Goal: Task Accomplishment & Management: Use online tool/utility

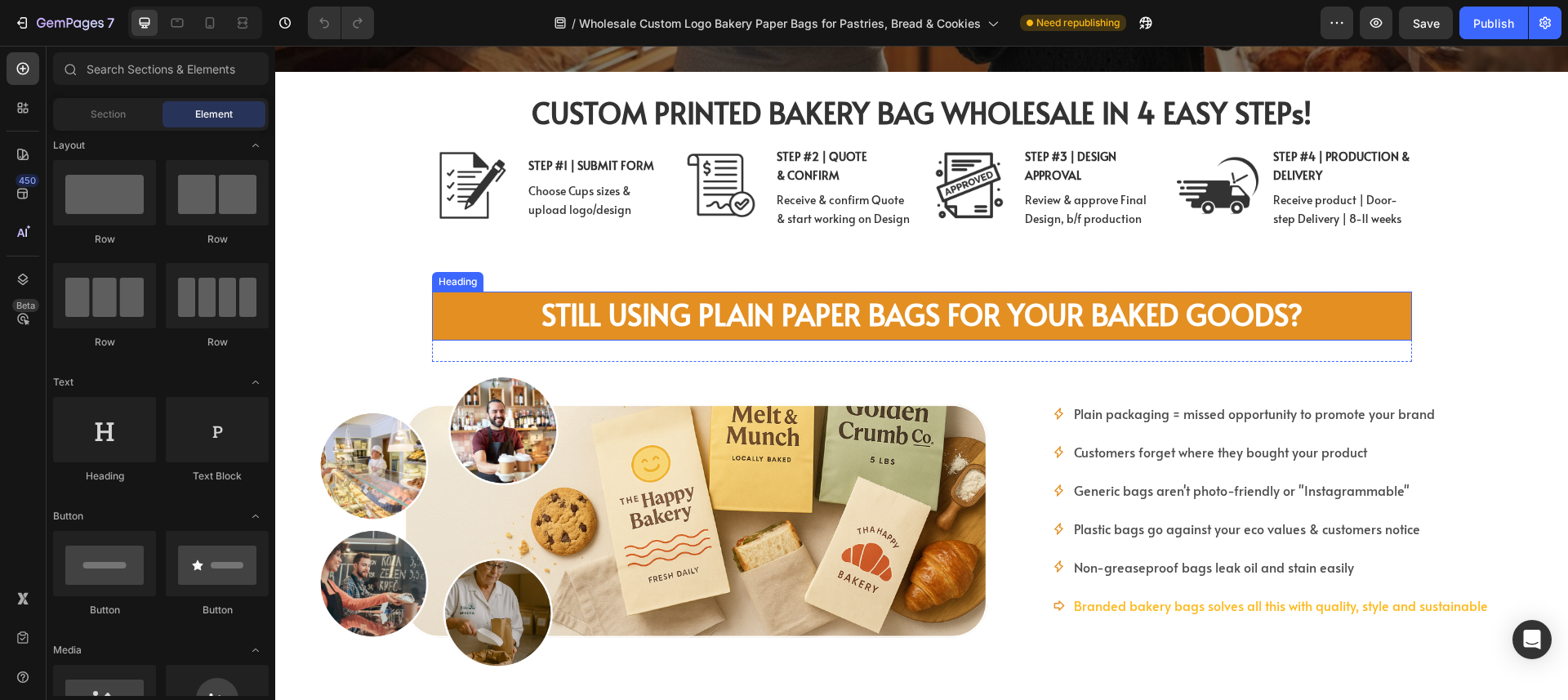
scroll to position [492, 0]
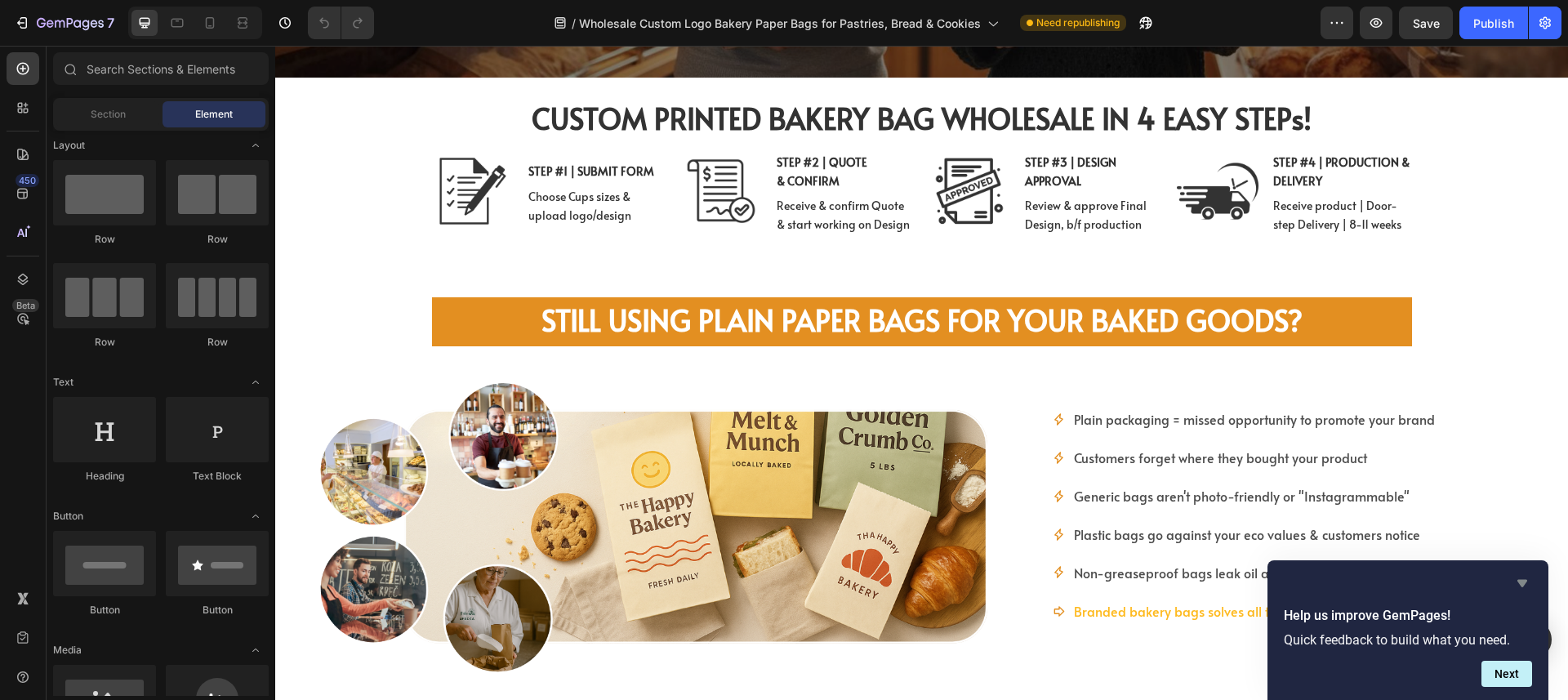
drag, startPoint x: 1521, startPoint y: 583, endPoint x: 1247, endPoint y: 538, distance: 277.7
click at [1521, 583] on icon "Hide survey" at bounding box center [1522, 584] width 10 height 7
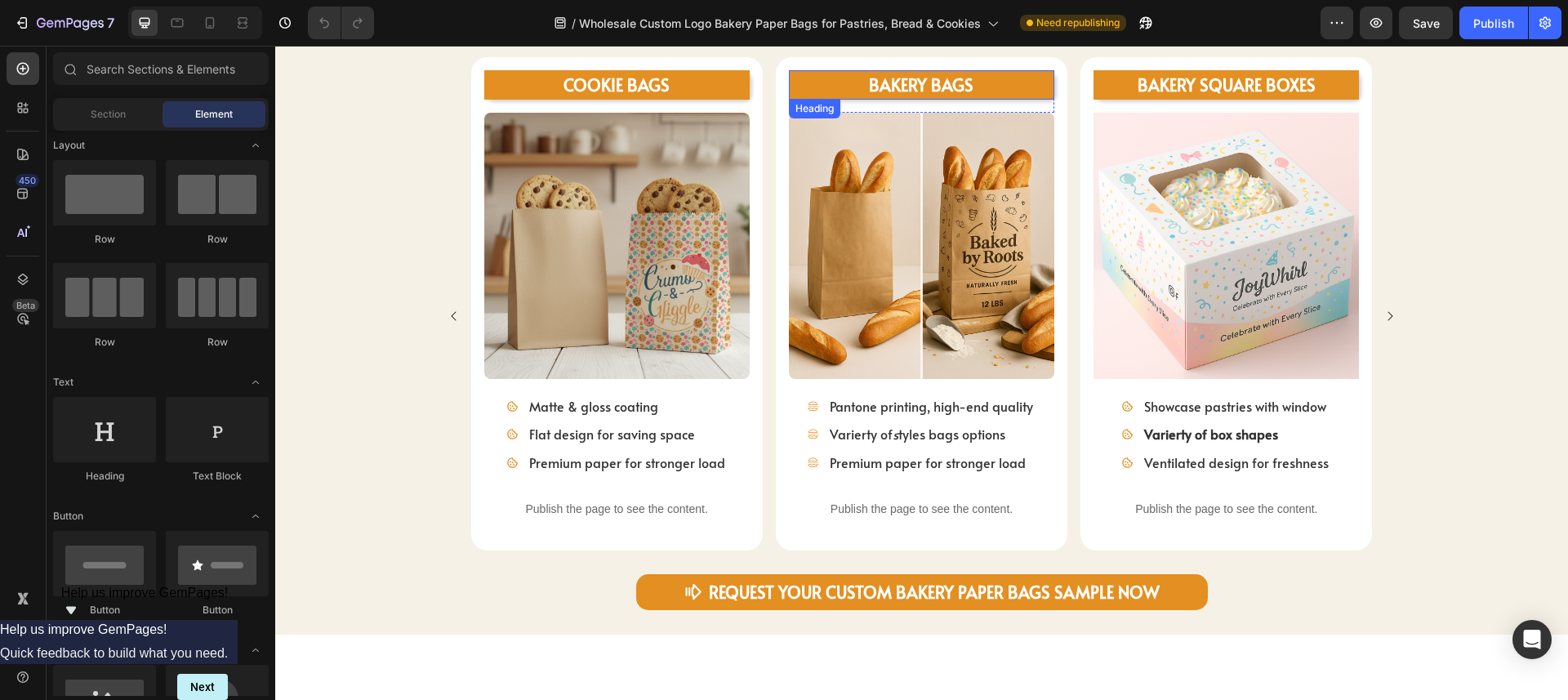
scroll to position [1132, 0]
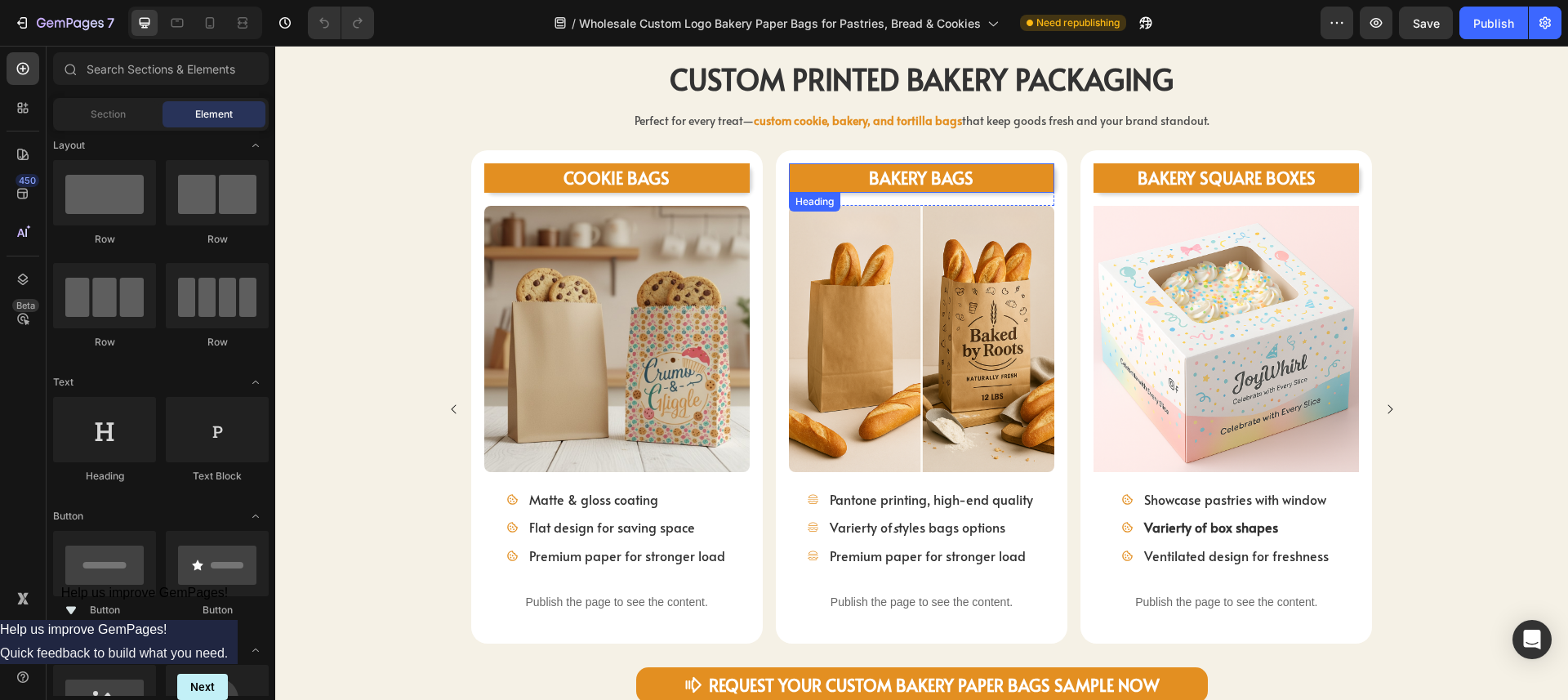
click at [902, 181] on span "BAKERY BAGS" at bounding box center [921, 178] width 105 height 23
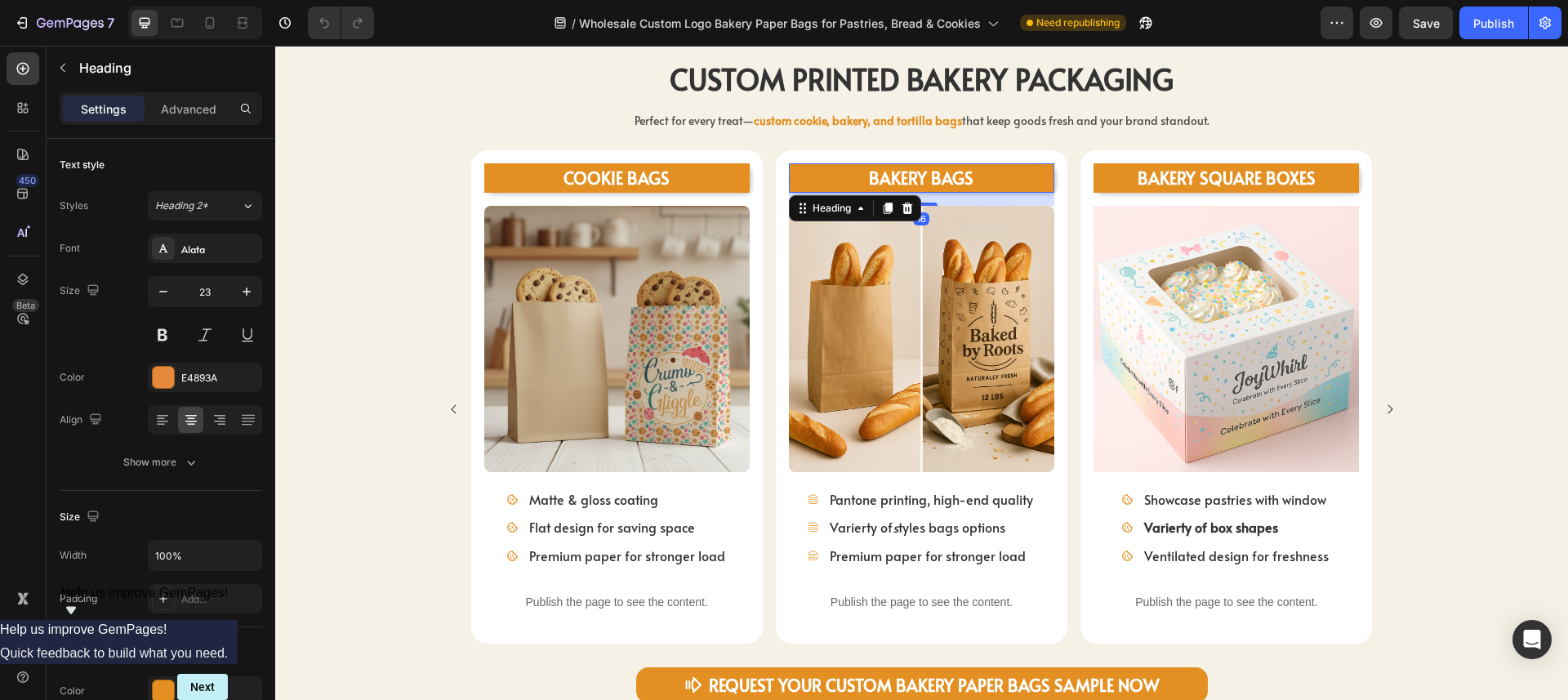
click at [893, 177] on span "BAKERY BAGS" at bounding box center [921, 178] width 105 height 23
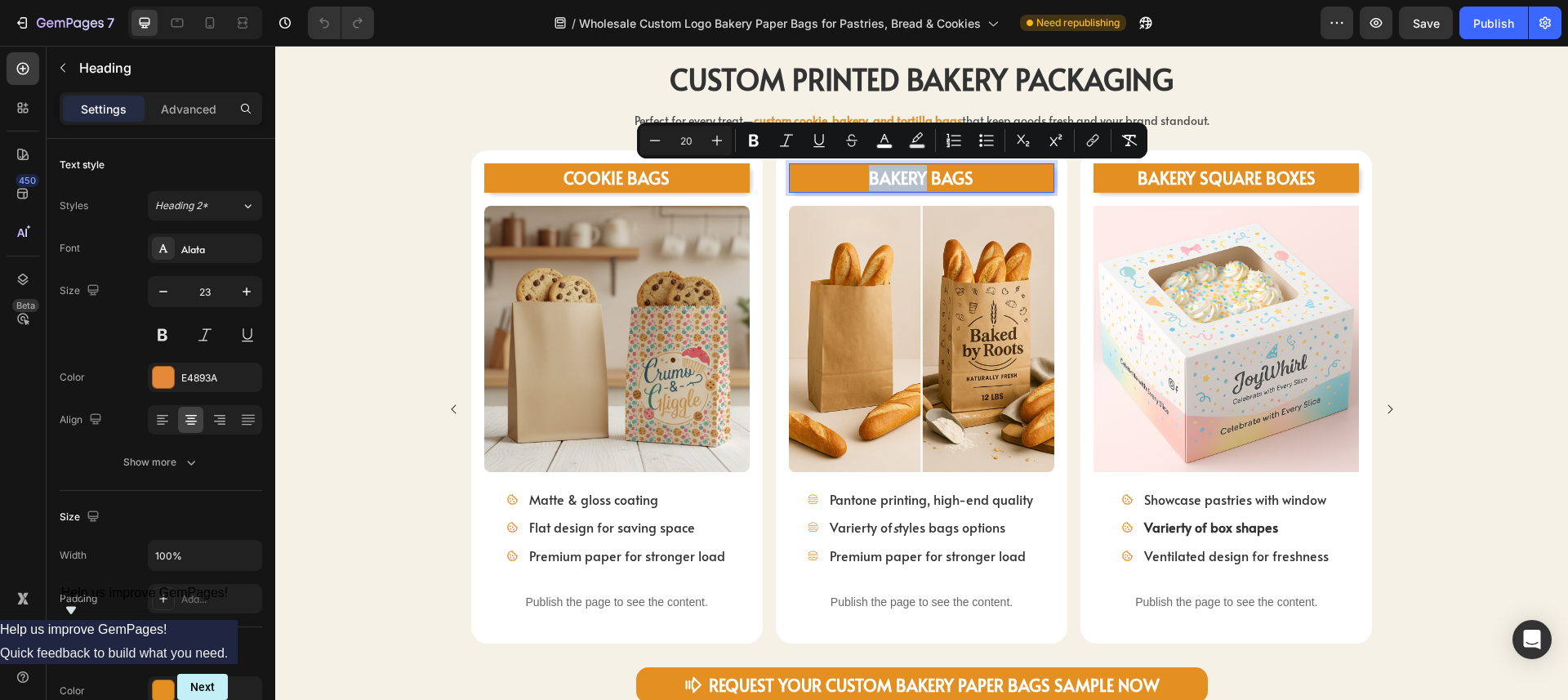
click at [893, 178] on span "BAKERY BAGS" at bounding box center [921, 178] width 105 height 23
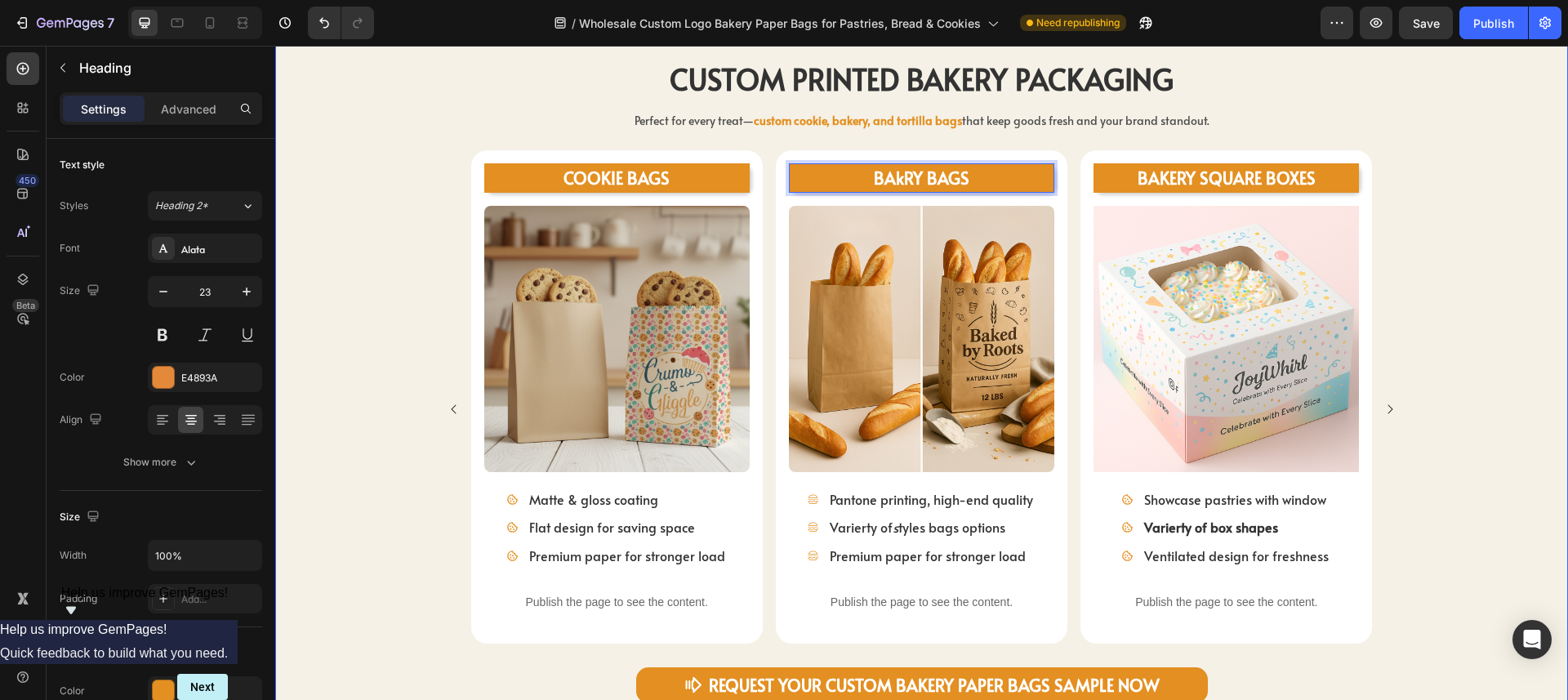
click at [1507, 207] on div "COOKIE BAGS Heading Image Matte & gloss coating Flat design for saving space Pr…" at bounding box center [922, 409] width 1293 height 517
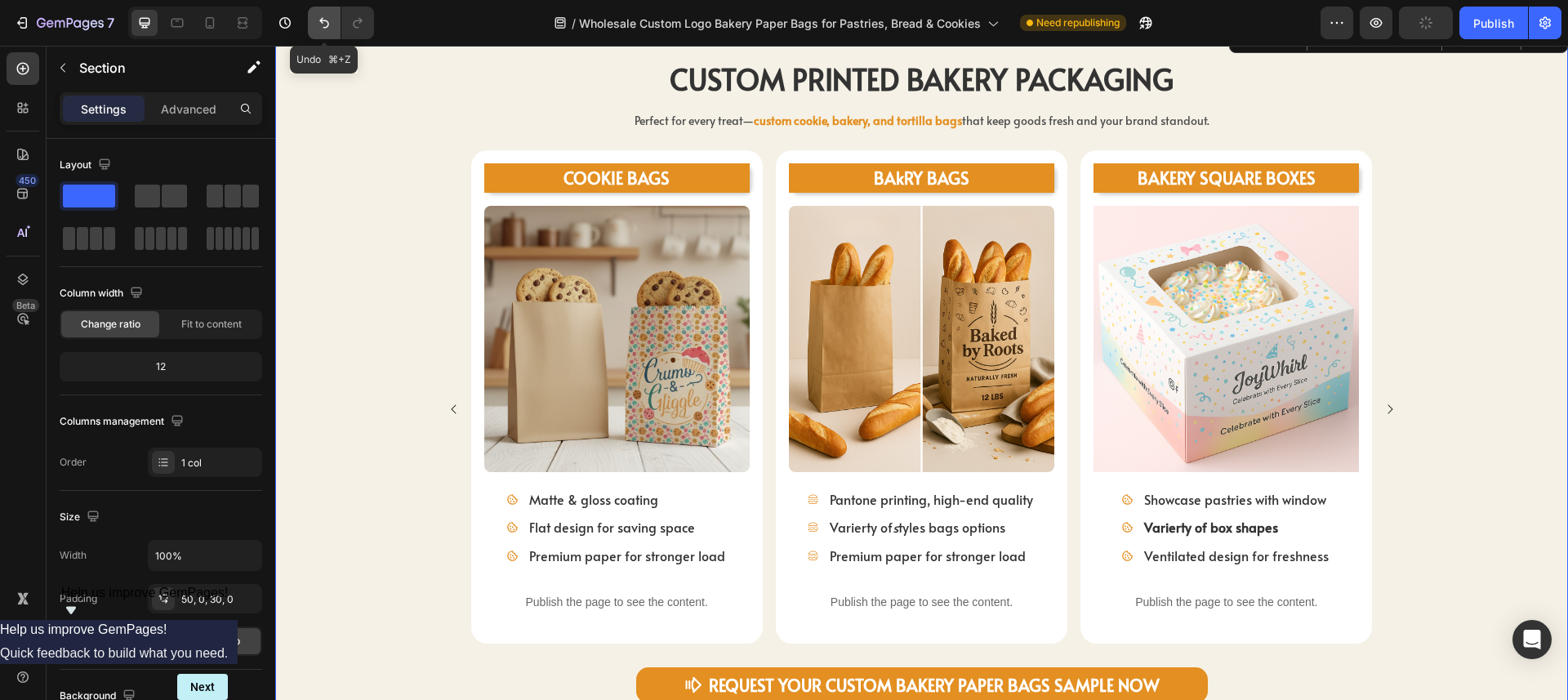
click at [323, 27] on icon "Undo/Redo" at bounding box center [325, 23] width 16 height 16
click at [1436, 272] on div "COOKIE BAGS Heading Image Matte & gloss coating Flat design for saving space Pr…" at bounding box center [922, 409] width 1293 height 517
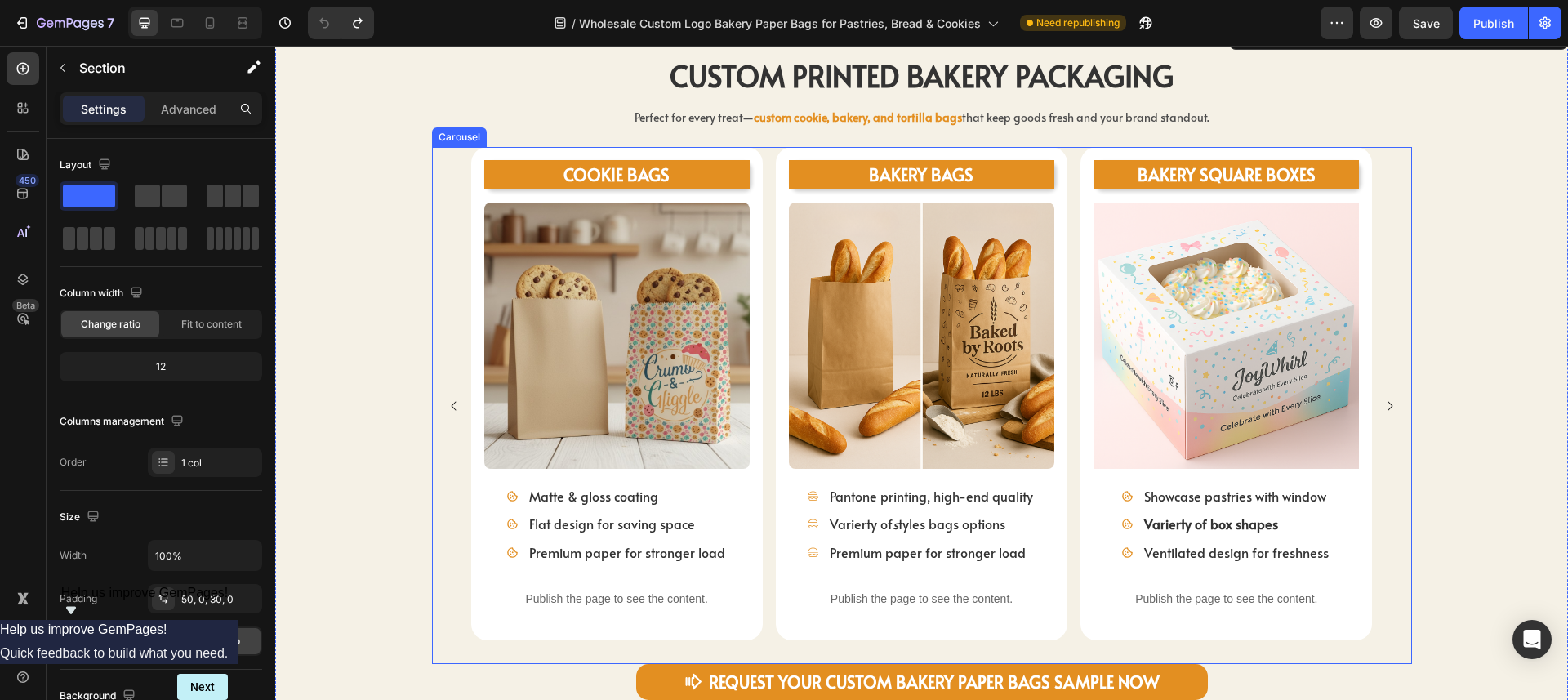
click at [1386, 400] on icon "Carousel Next Arrow" at bounding box center [1390, 406] width 13 height 13
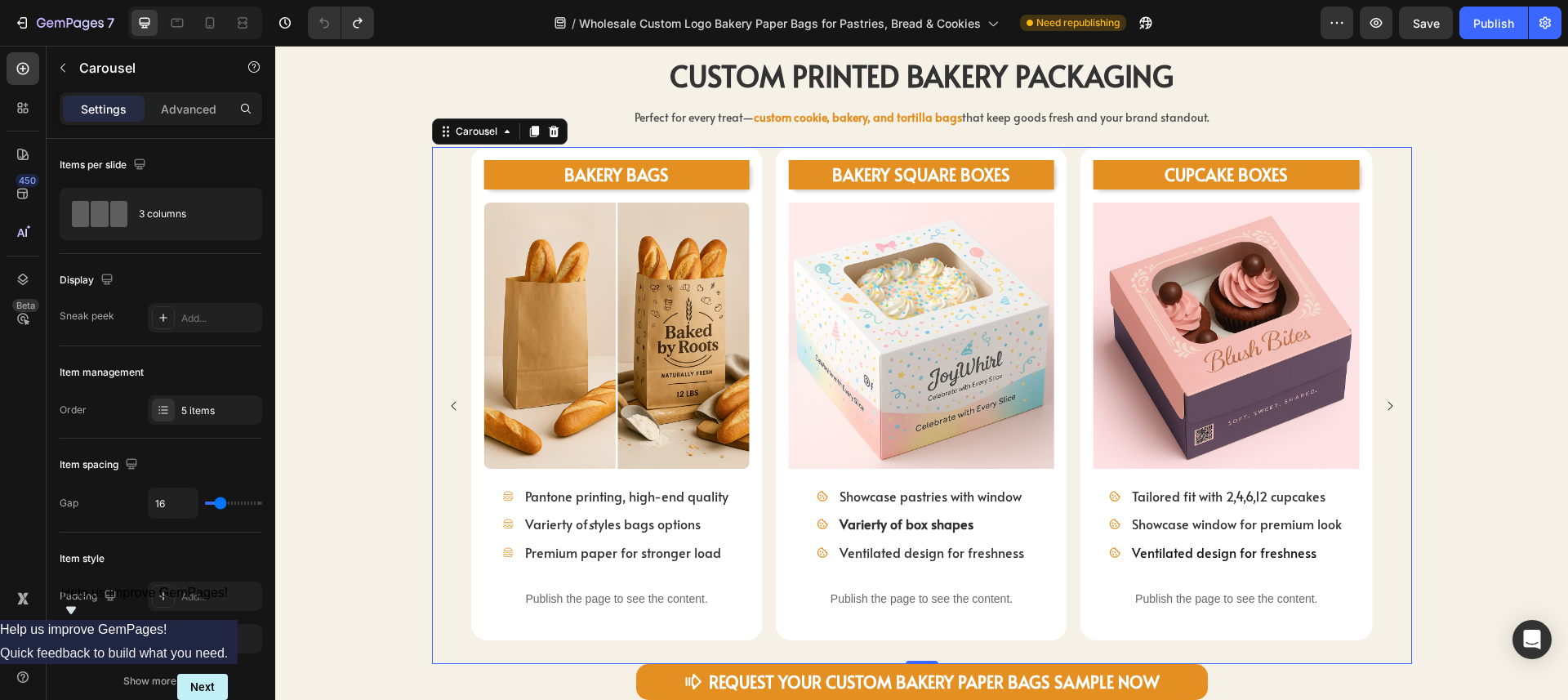
click at [1386, 400] on icon "Carousel Next Arrow" at bounding box center [1390, 406] width 13 height 13
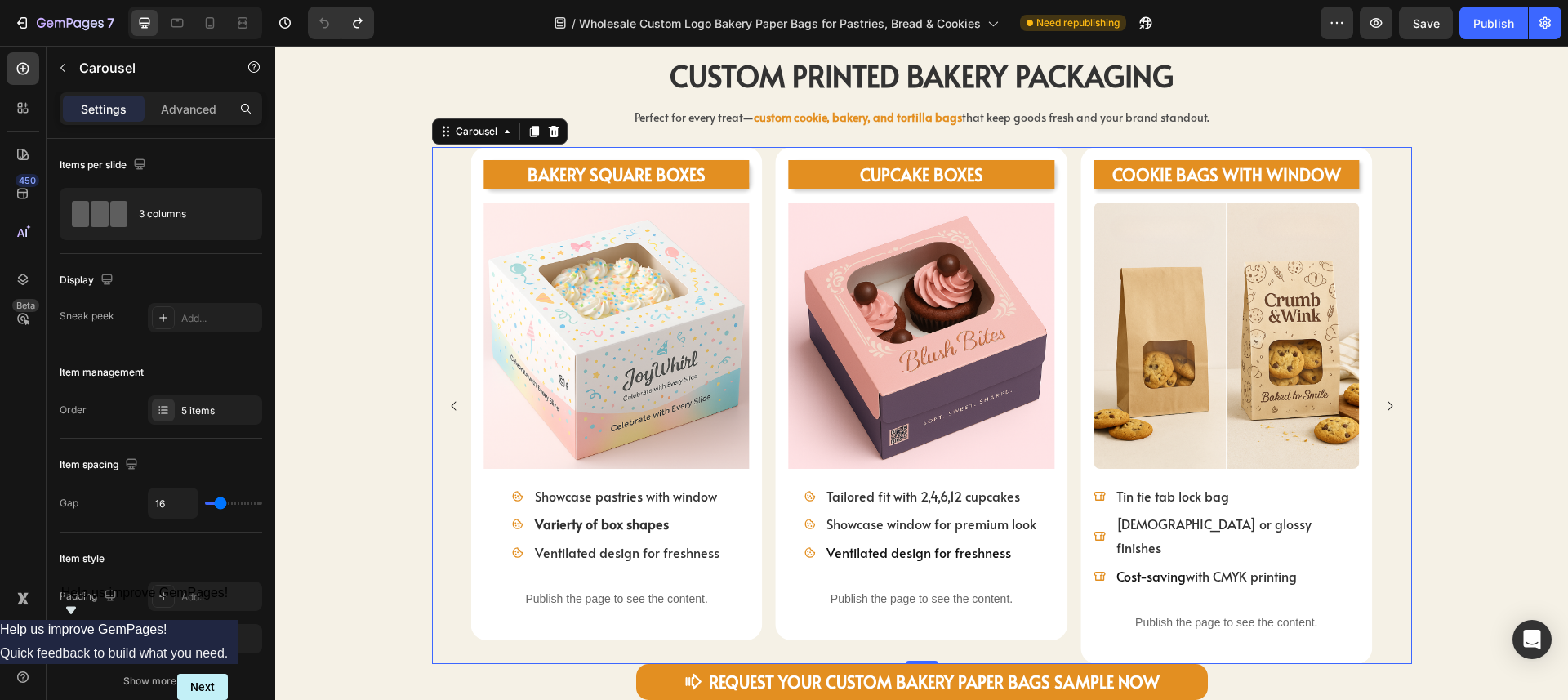
click at [1386, 400] on icon "Carousel Next Arrow" at bounding box center [1390, 406] width 13 height 13
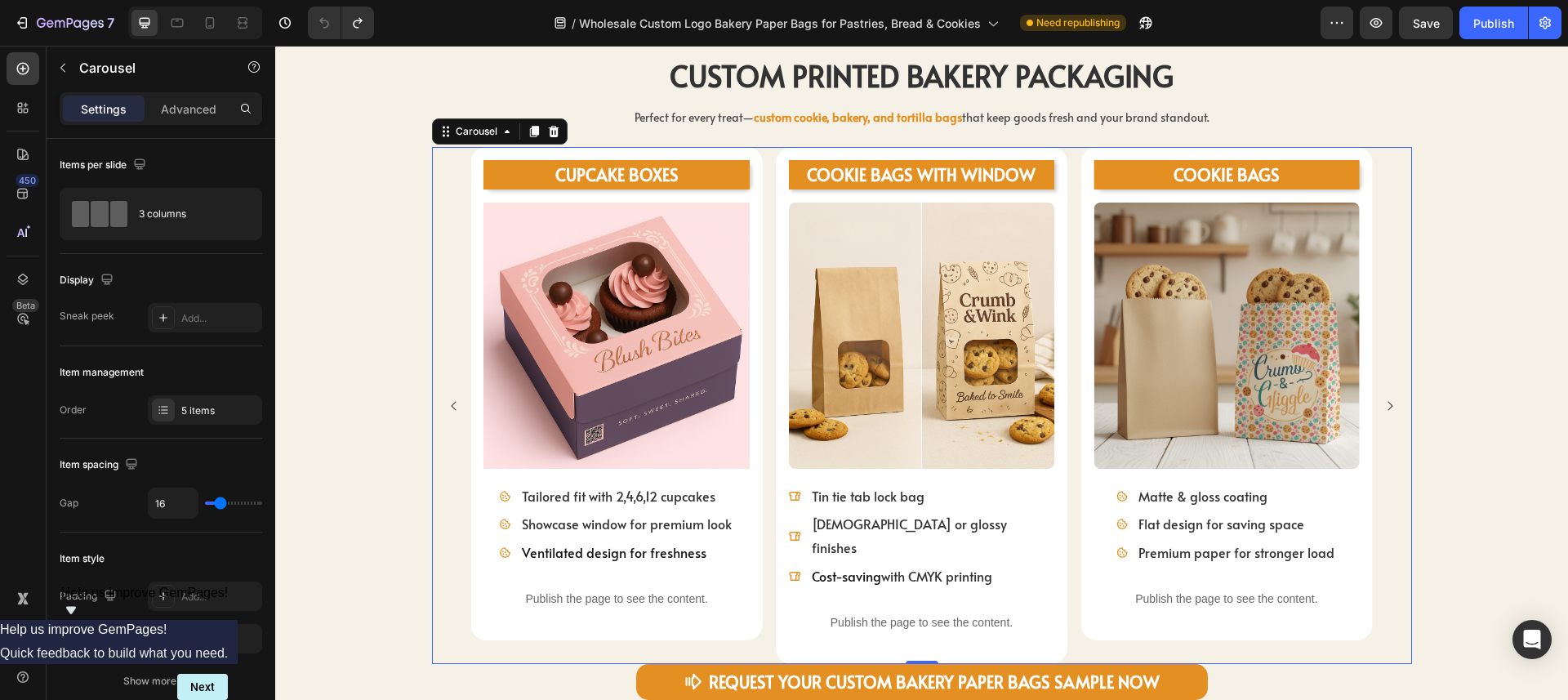
click at [1387, 400] on icon "Carousel Next Arrow" at bounding box center [1390, 406] width 13 height 13
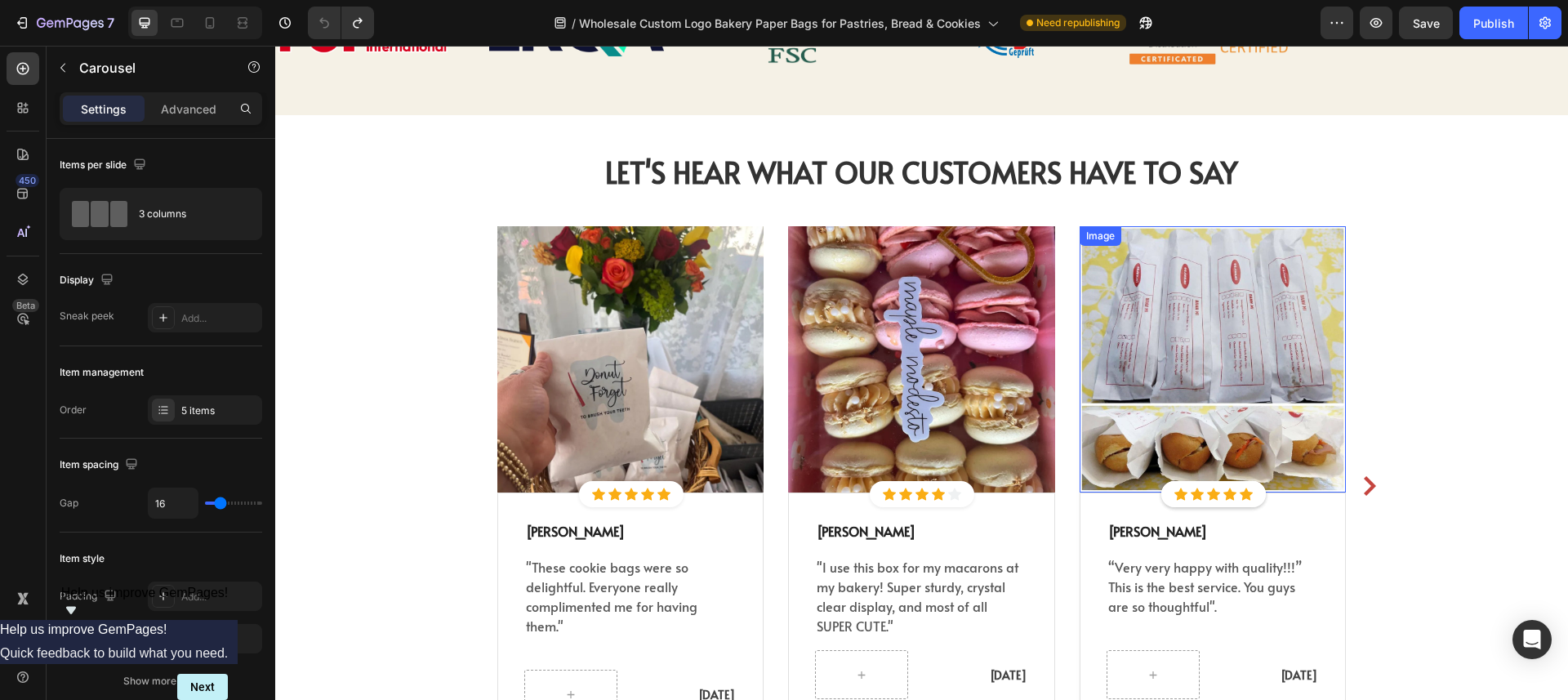
scroll to position [4080, 0]
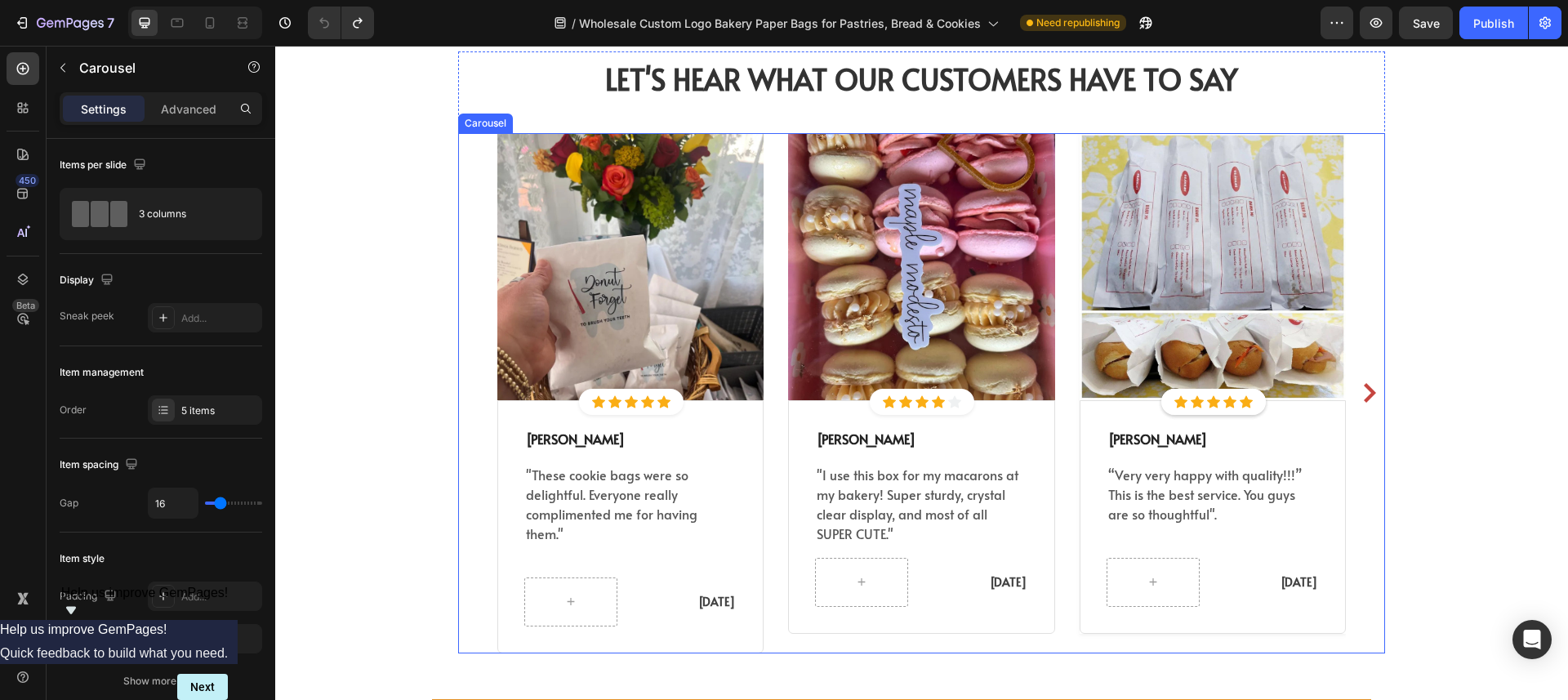
click at [1365, 383] on icon "Carousel Next Arrow" at bounding box center [1370, 392] width 12 height 19
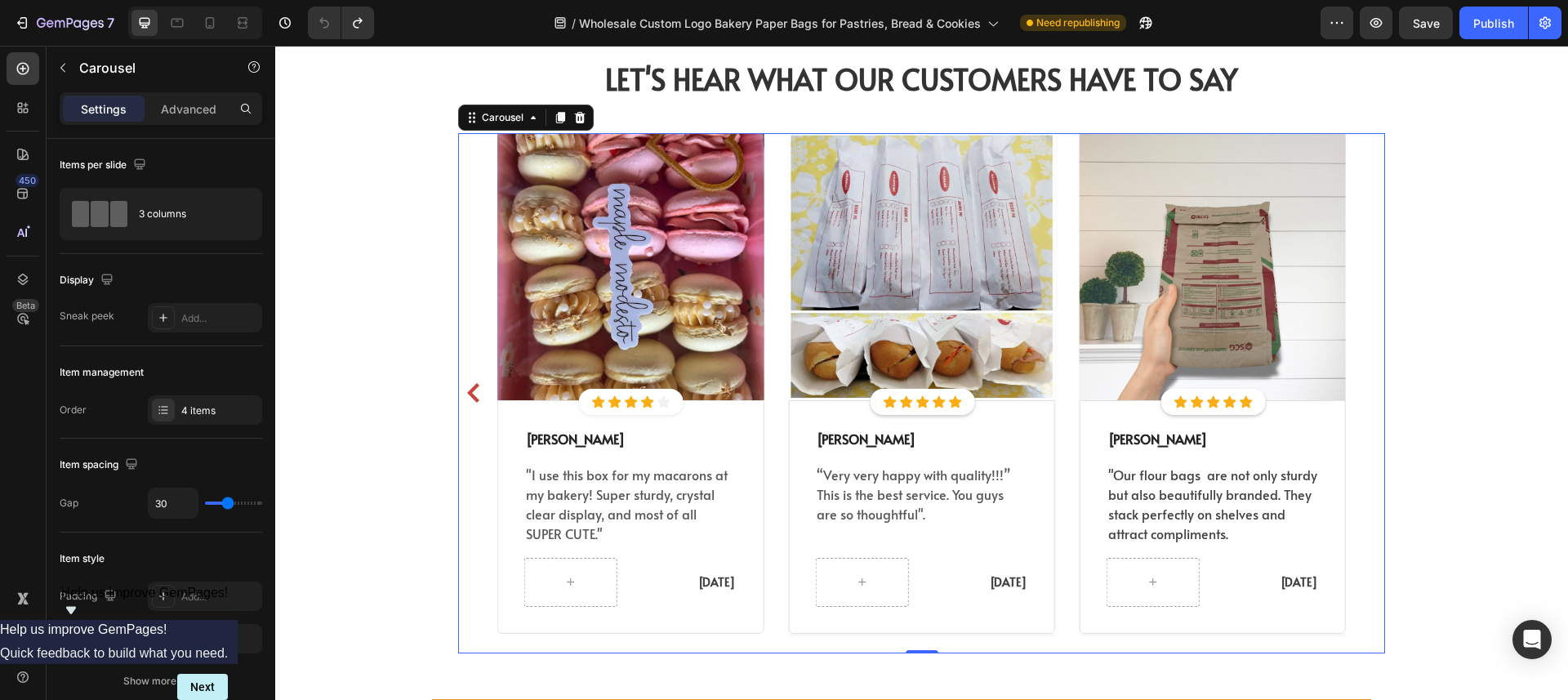
click at [464, 383] on icon "Carousel Back Arrow" at bounding box center [473, 392] width 19 height 19
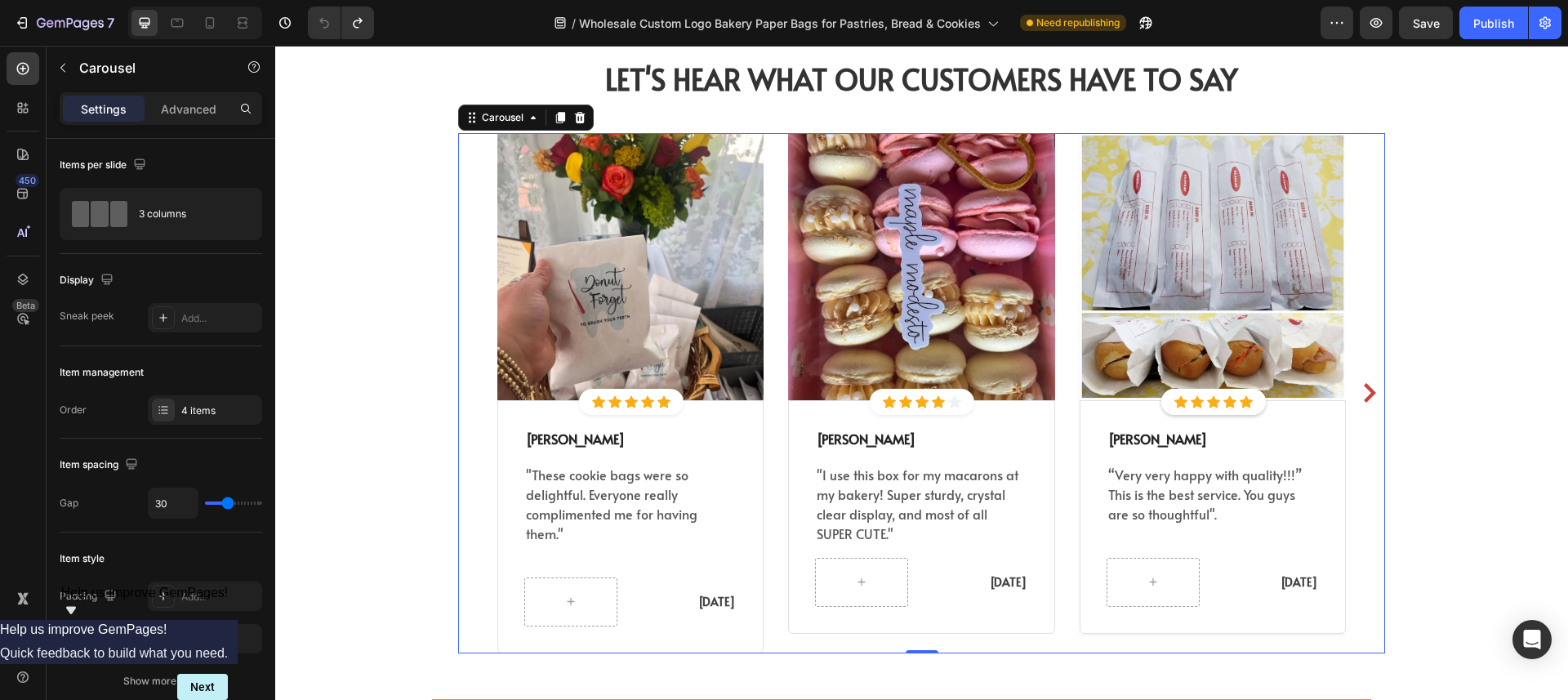
click at [1366, 383] on icon "Carousel Next Arrow" at bounding box center [1370, 392] width 12 height 19
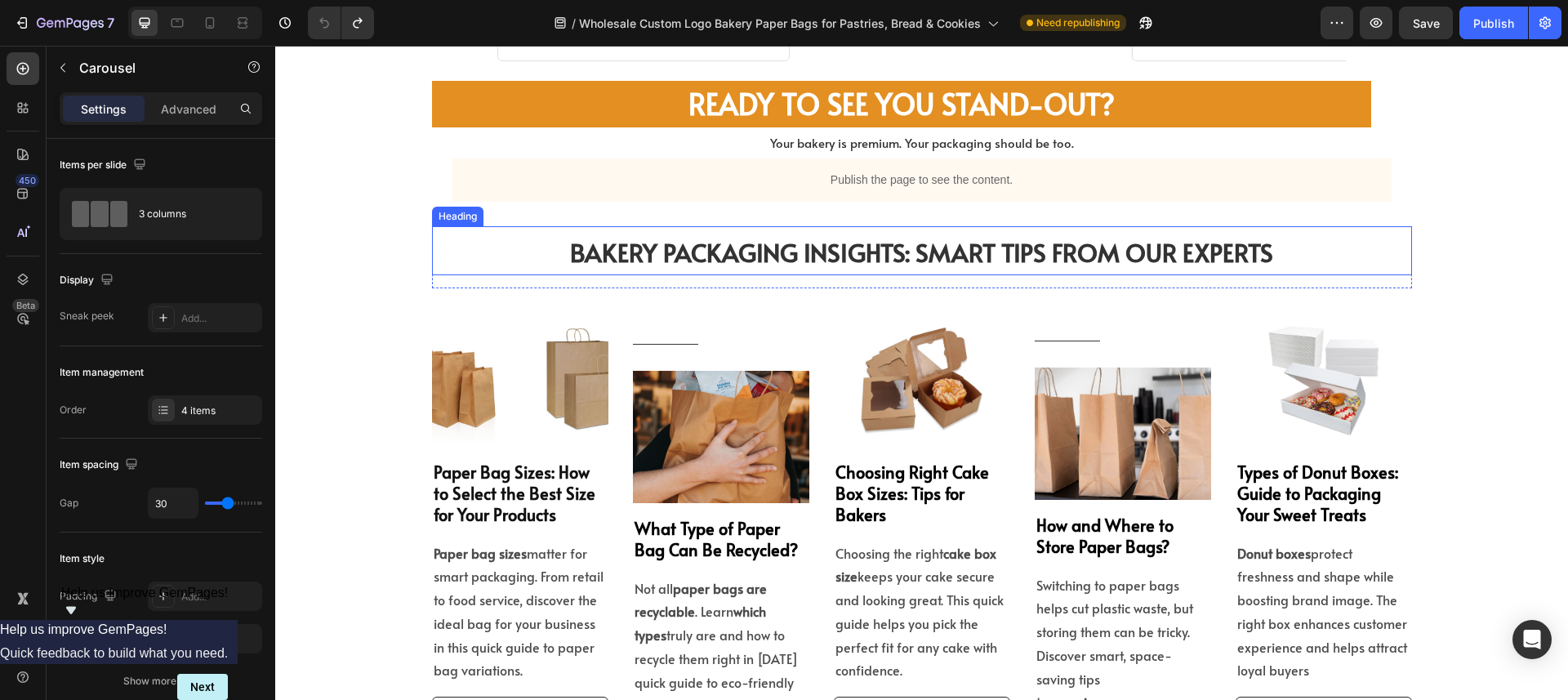
scroll to position [4675, 0]
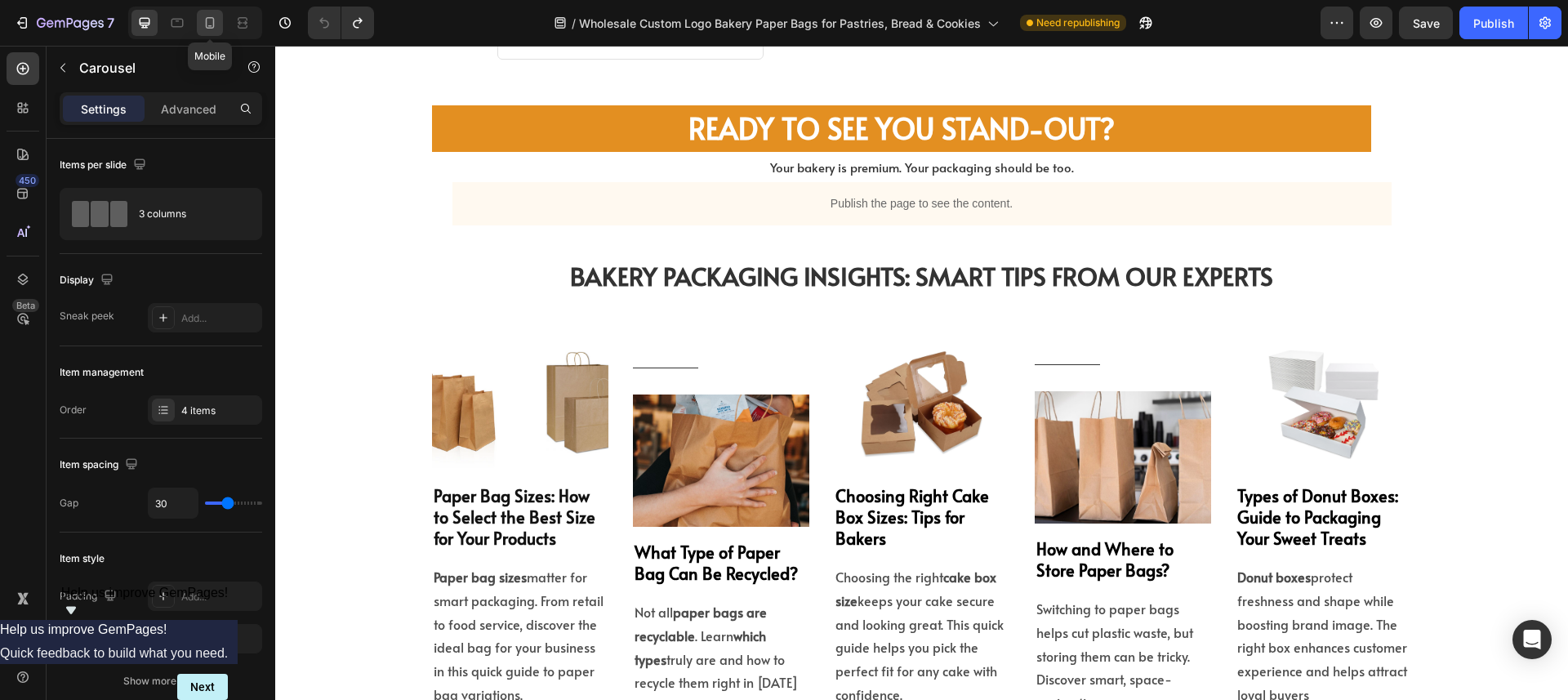
click at [210, 24] on icon at bounding box center [210, 23] width 16 height 16
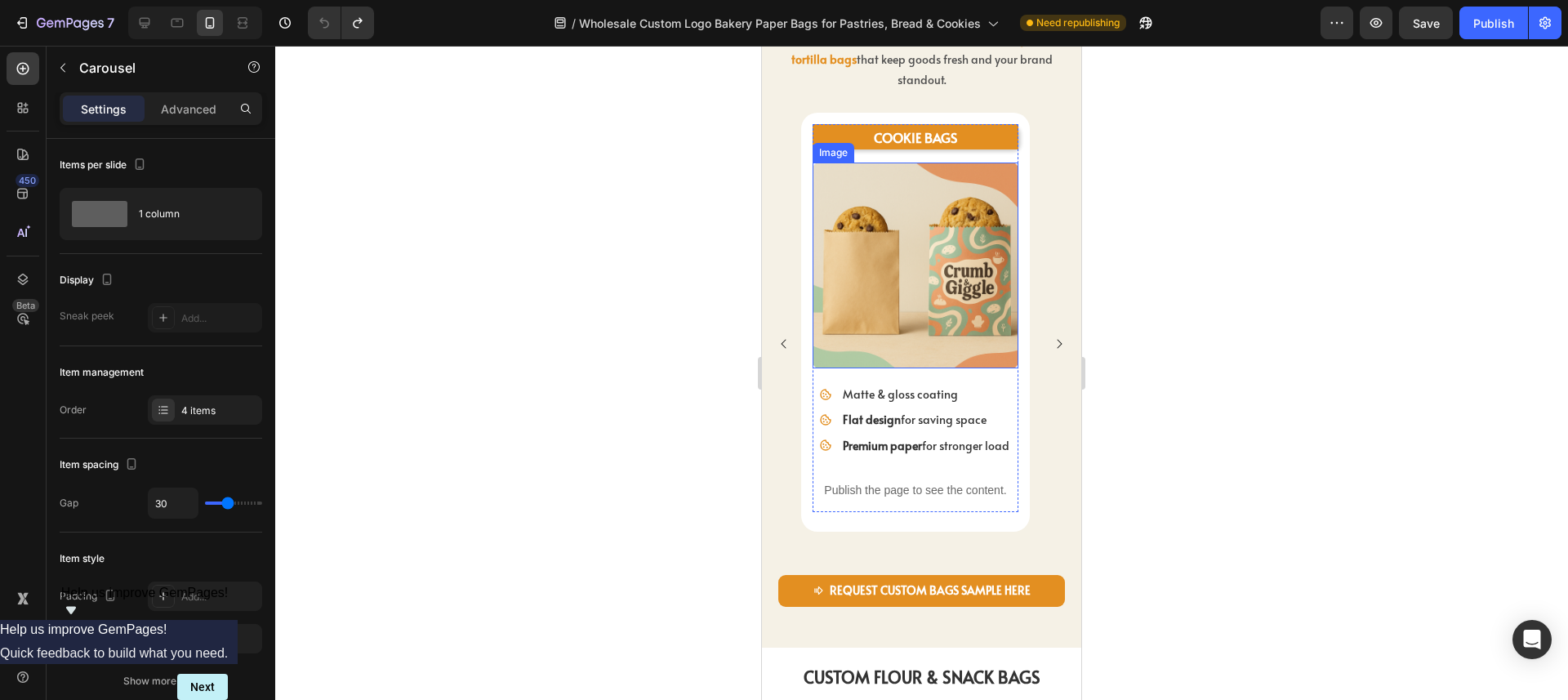
scroll to position [1395, 0]
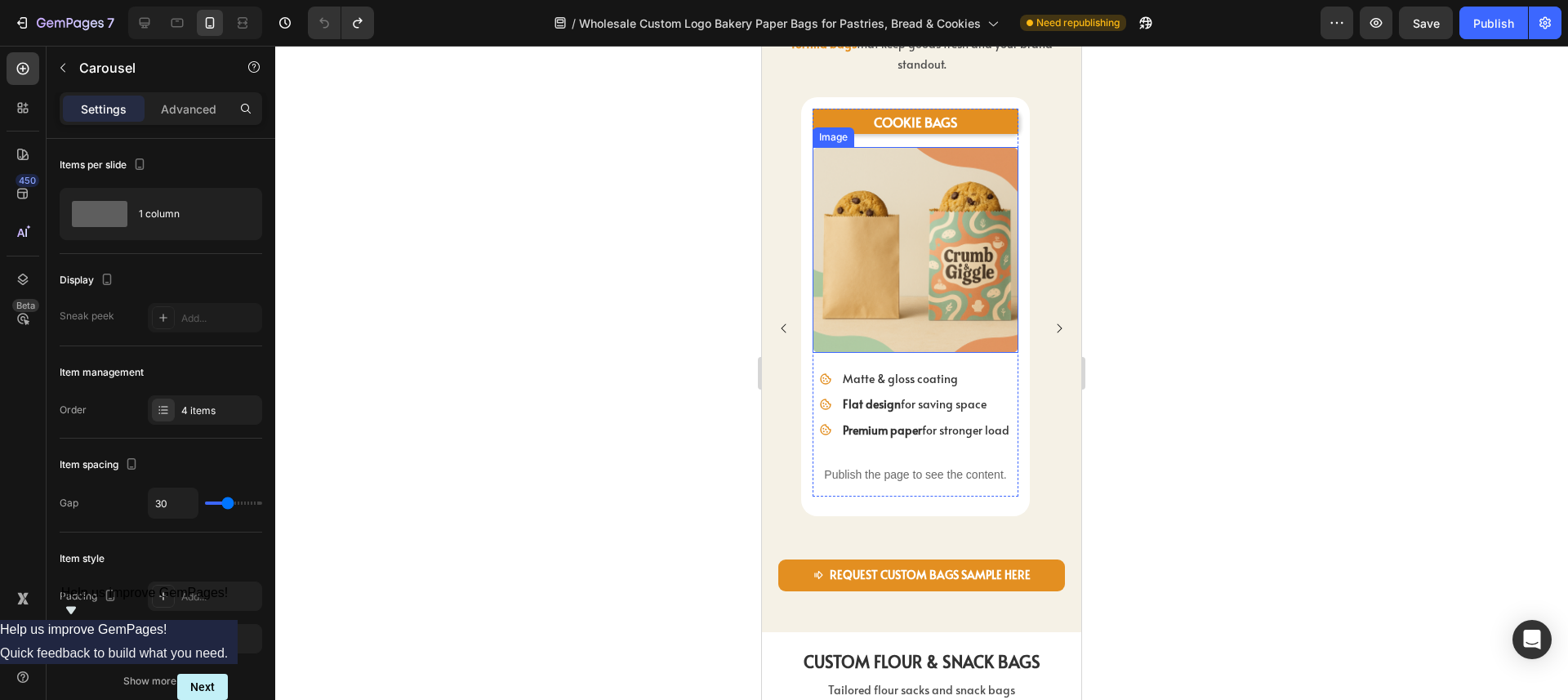
click at [917, 270] on img at bounding box center [916, 250] width 206 height 206
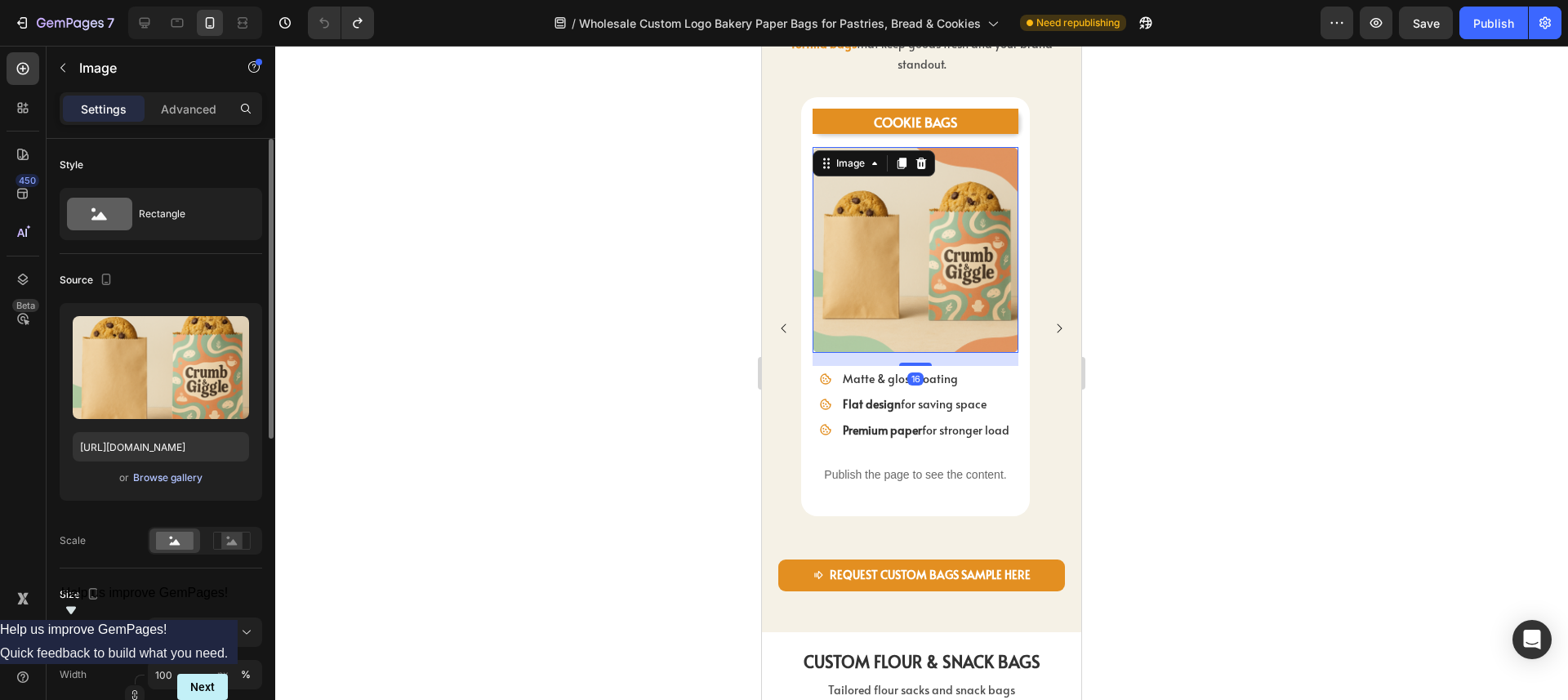
click at [159, 478] on div "Browse gallery" at bounding box center [168, 478] width 69 height 15
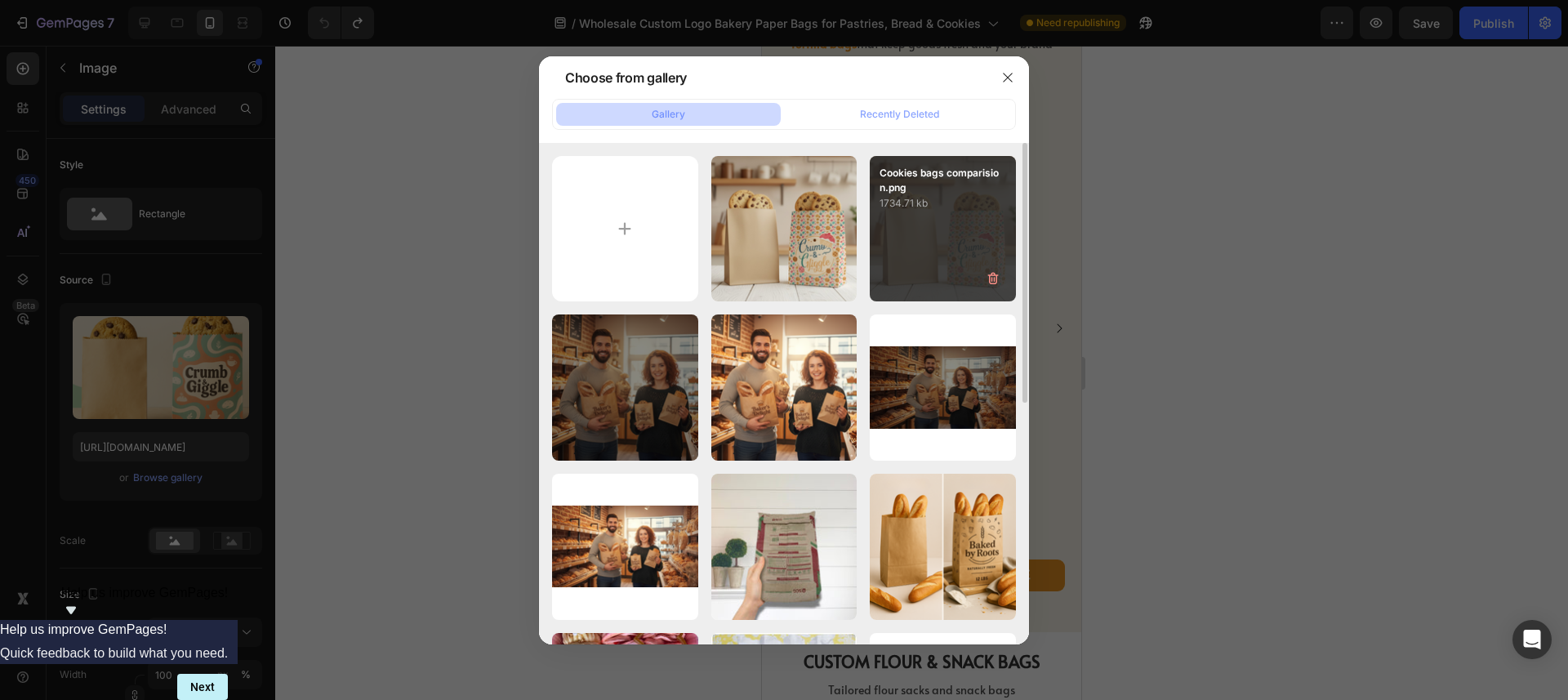
click at [1008, 222] on div "Cookies bags comparision.png 1734.71 kb" at bounding box center [943, 229] width 146 height 146
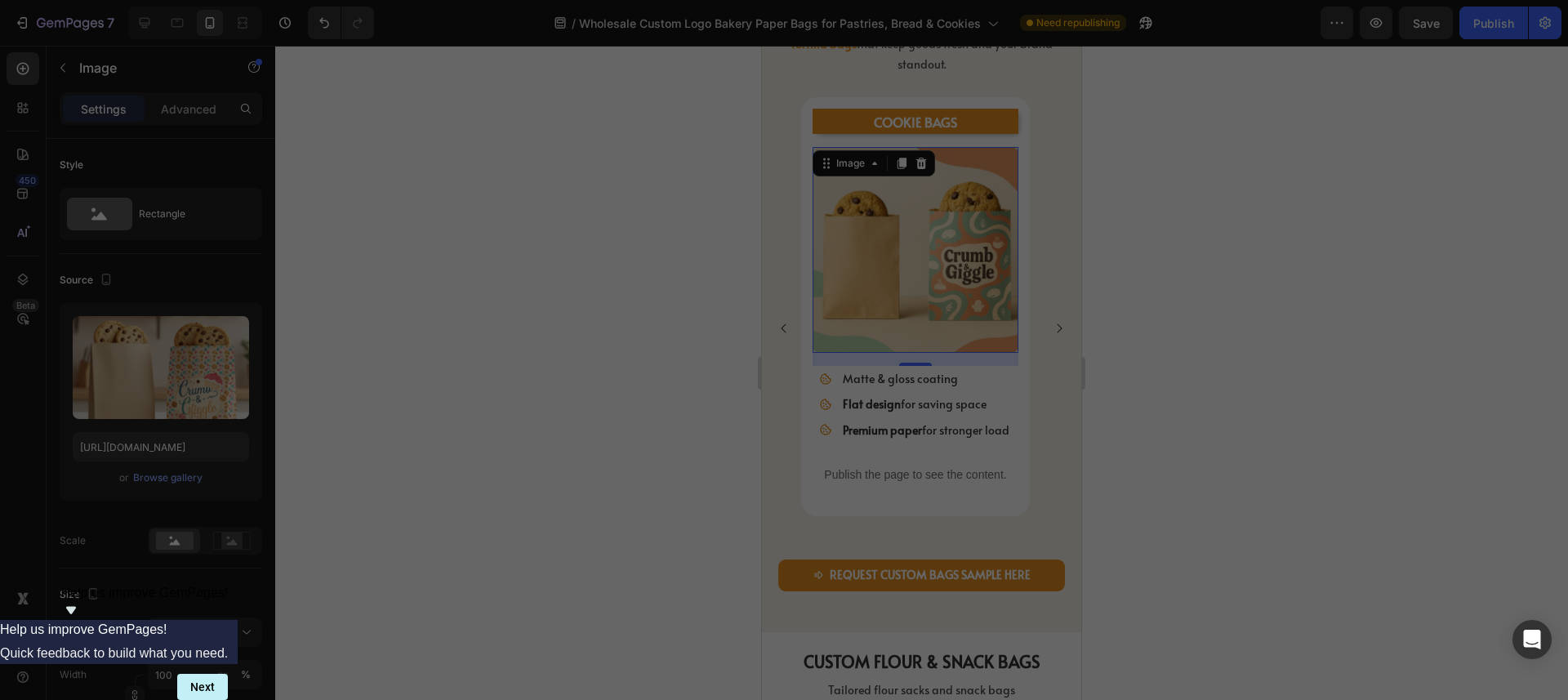
type input "[URL][DOMAIN_NAME]"
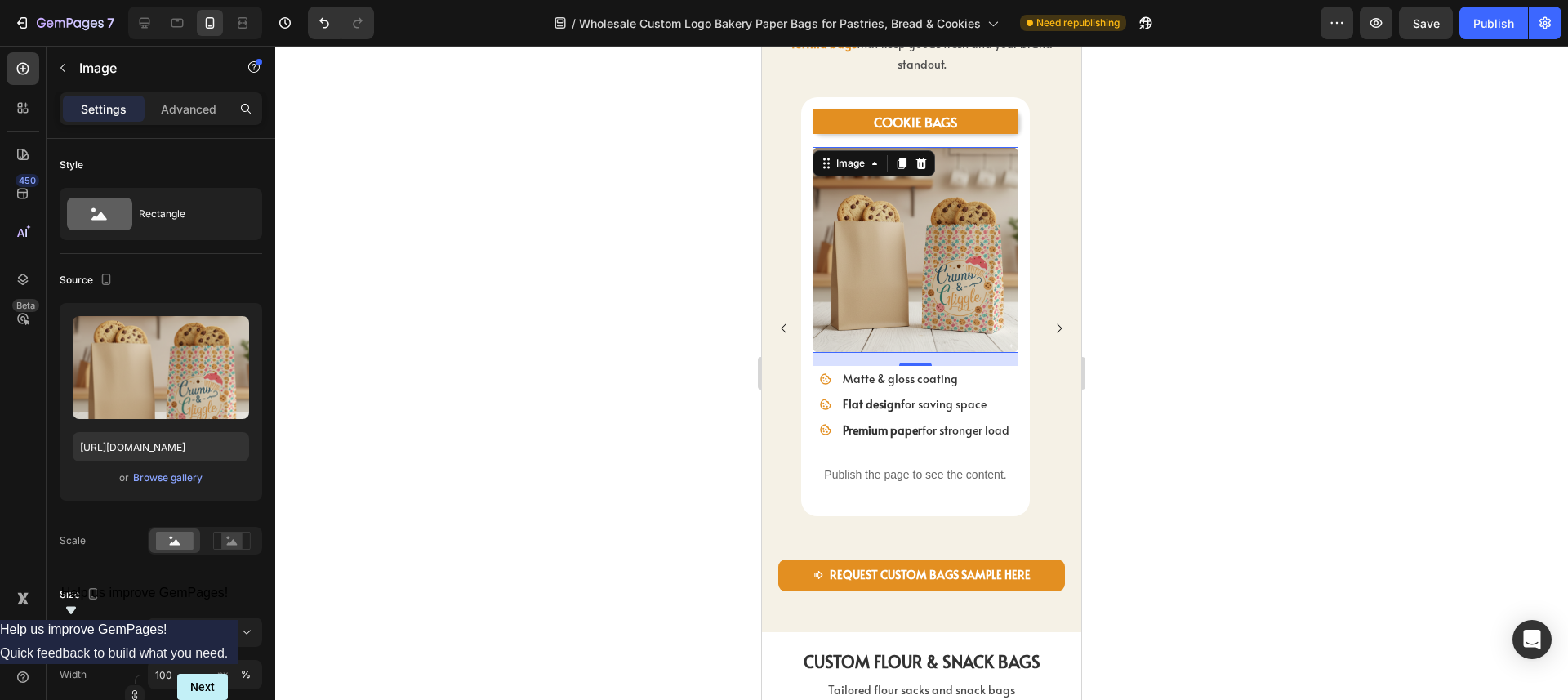
click at [1272, 322] on div at bounding box center [922, 372] width 1293 height 654
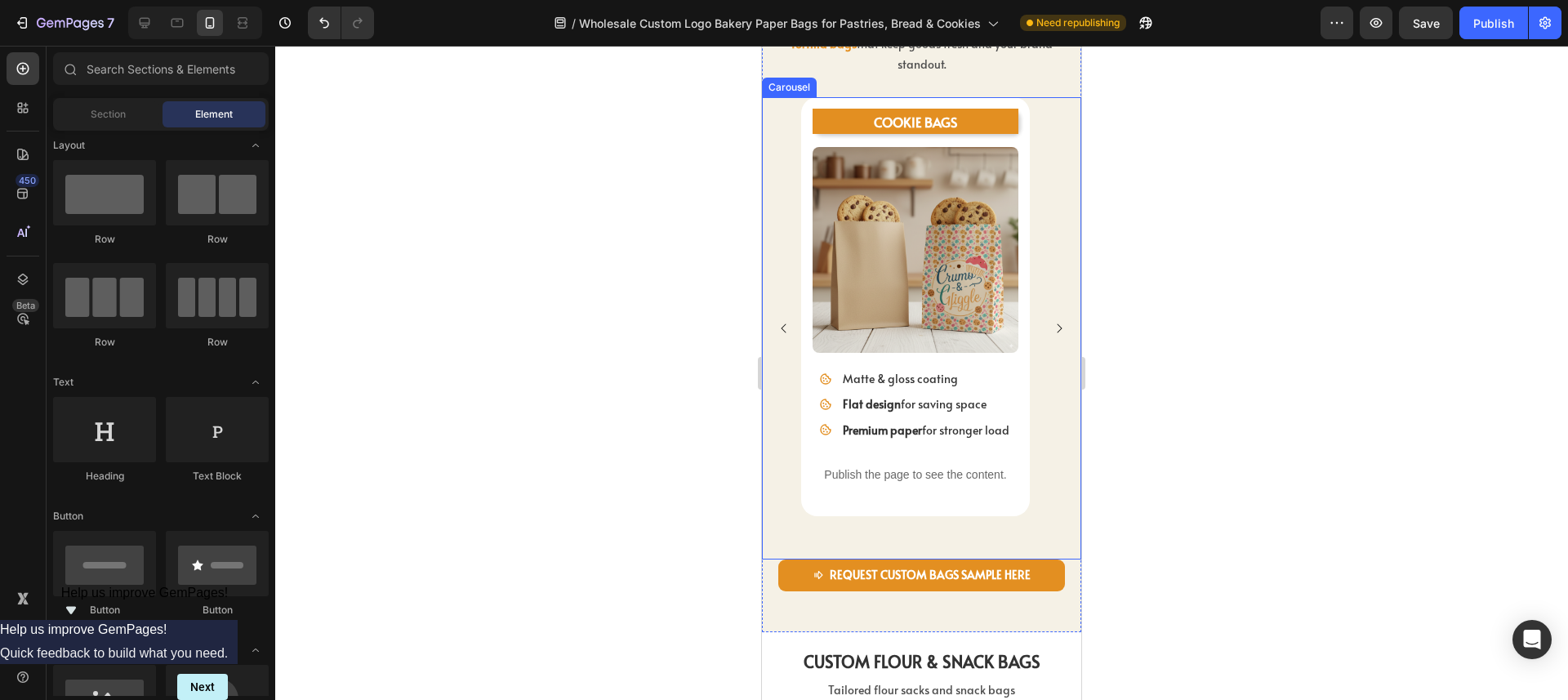
click at [1053, 335] on icon "Carousel Next Arrow" at bounding box center [1059, 329] width 13 height 13
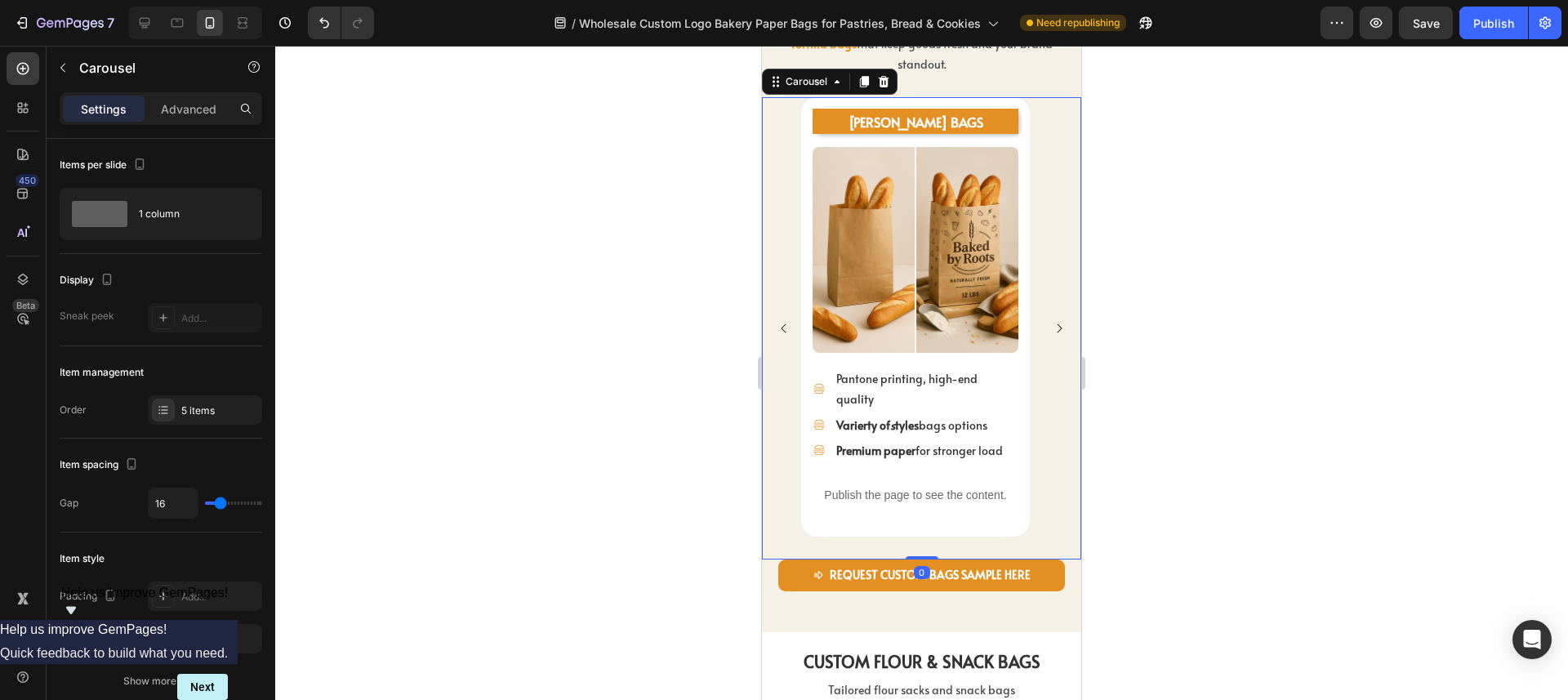
click at [1053, 335] on icon "Carousel Next Arrow" at bounding box center [1059, 329] width 13 height 13
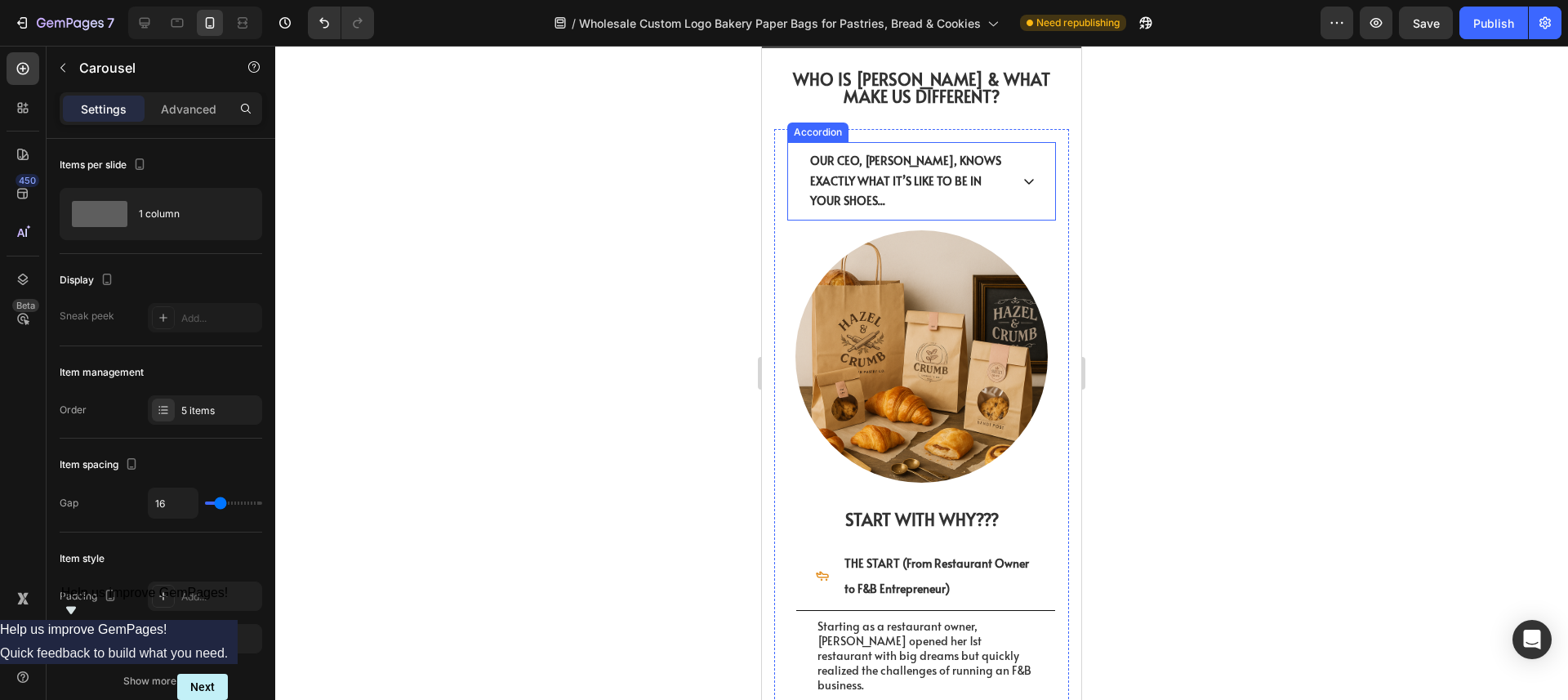
scroll to position [3359, 0]
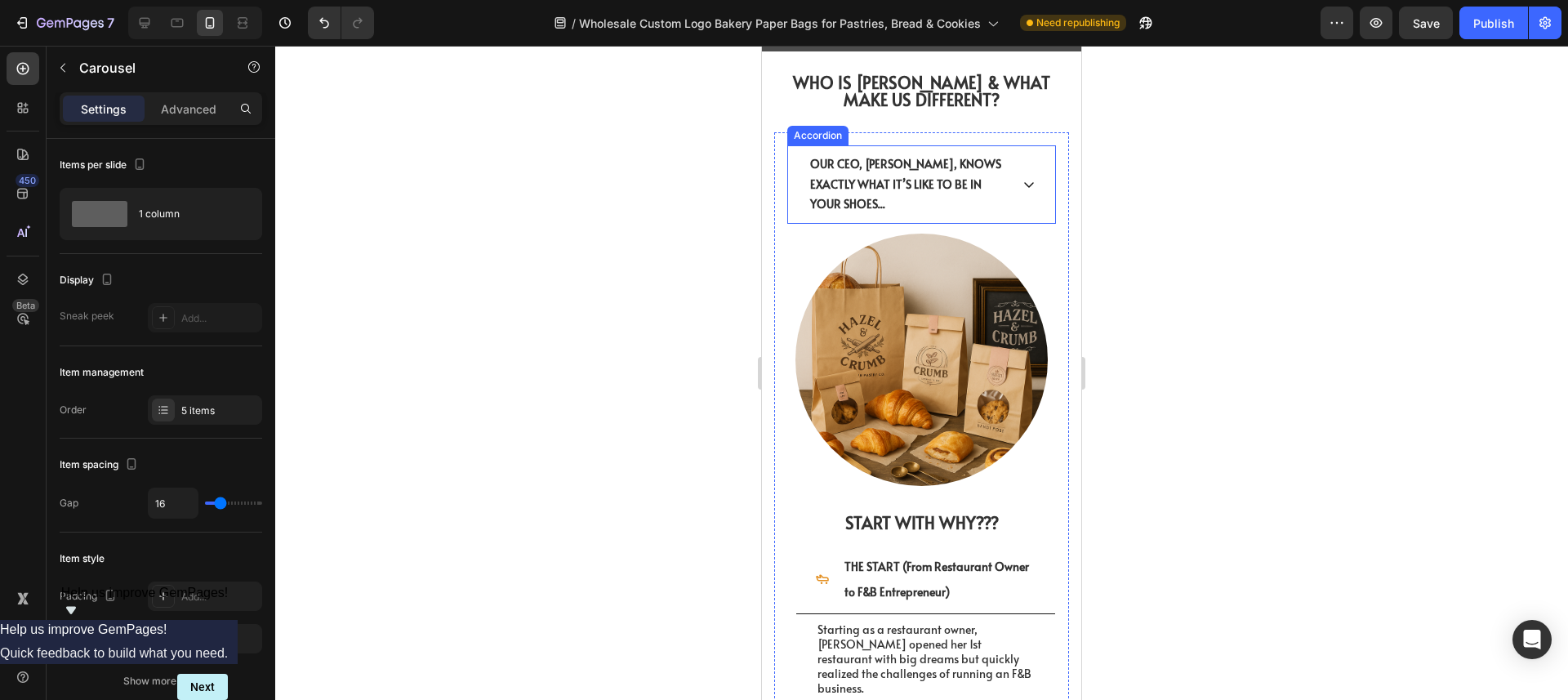
click at [1023, 185] on icon at bounding box center [1029, 184] width 13 height 13
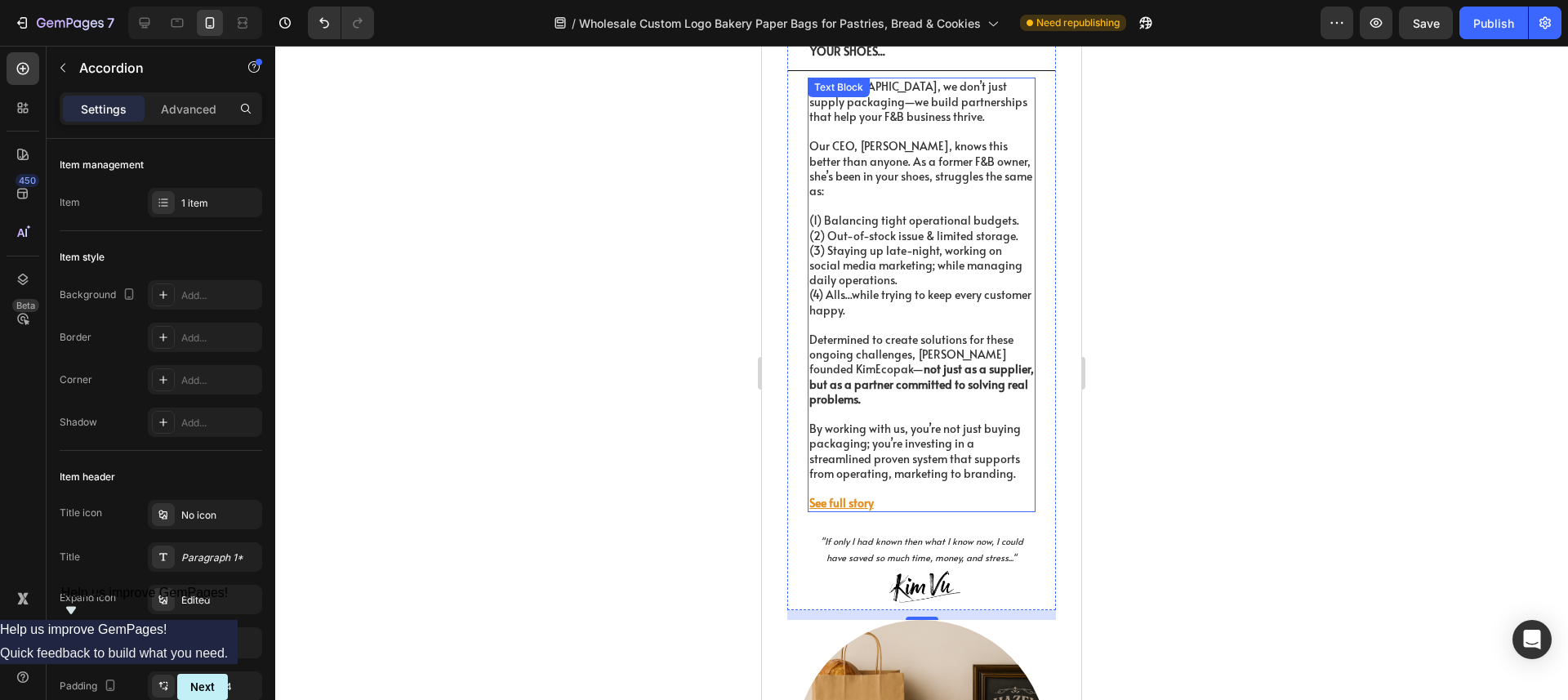
scroll to position [3391, 0]
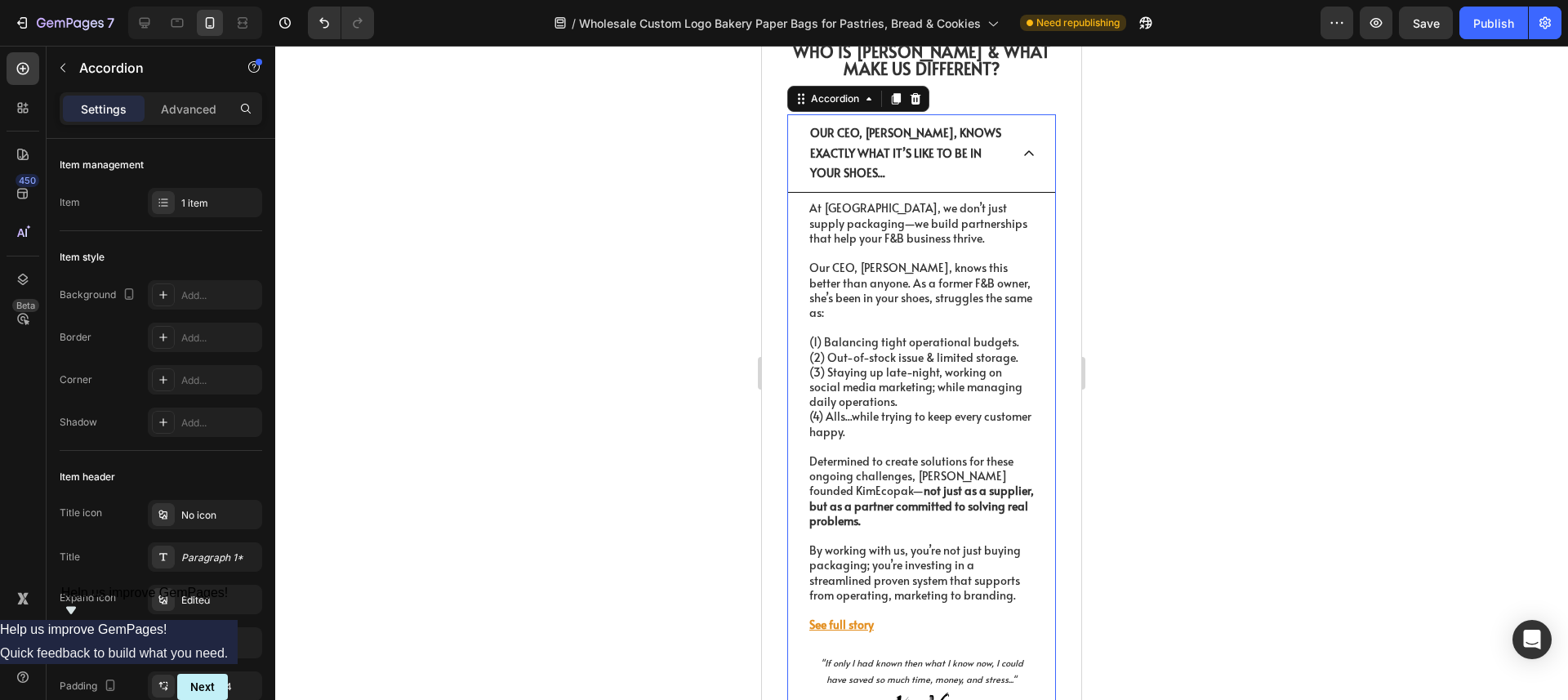
click at [1023, 155] on icon at bounding box center [1029, 153] width 13 height 13
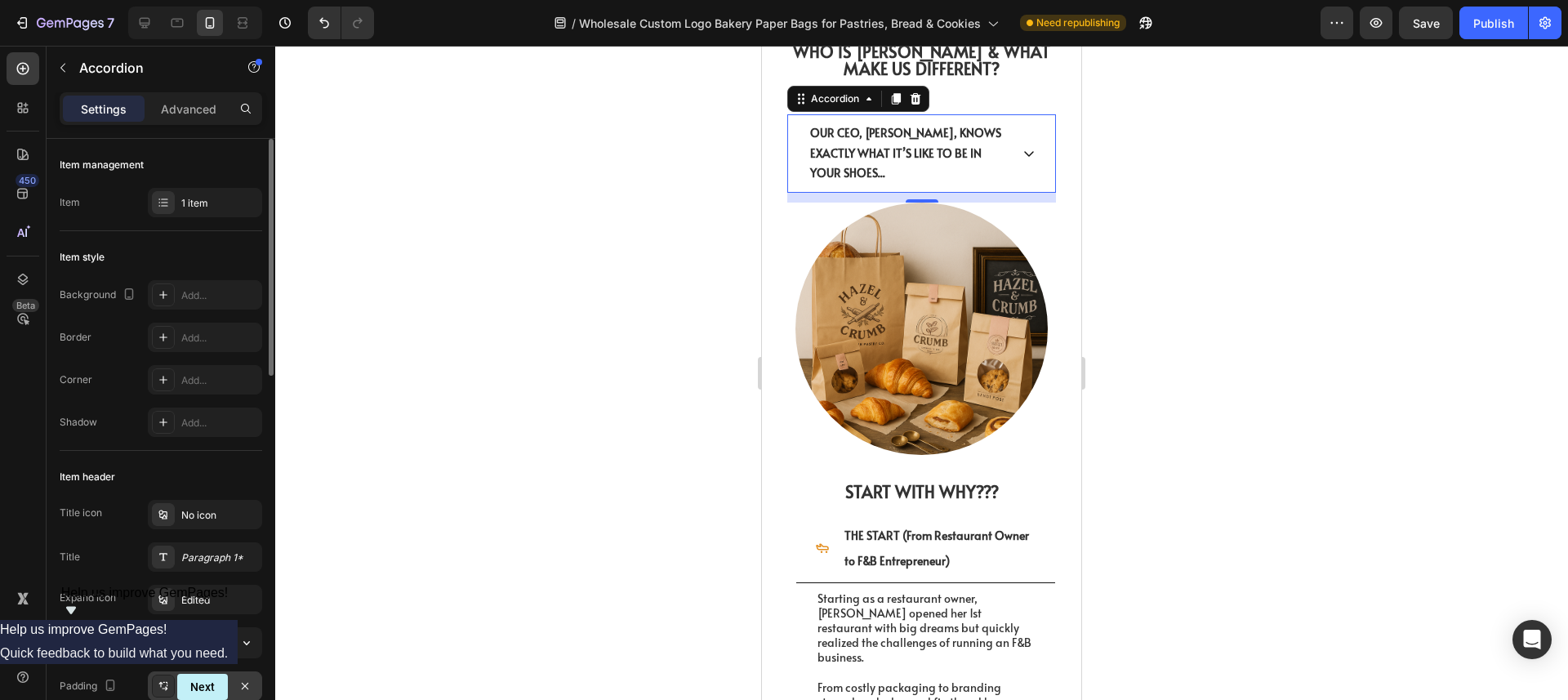
scroll to position [53, 0]
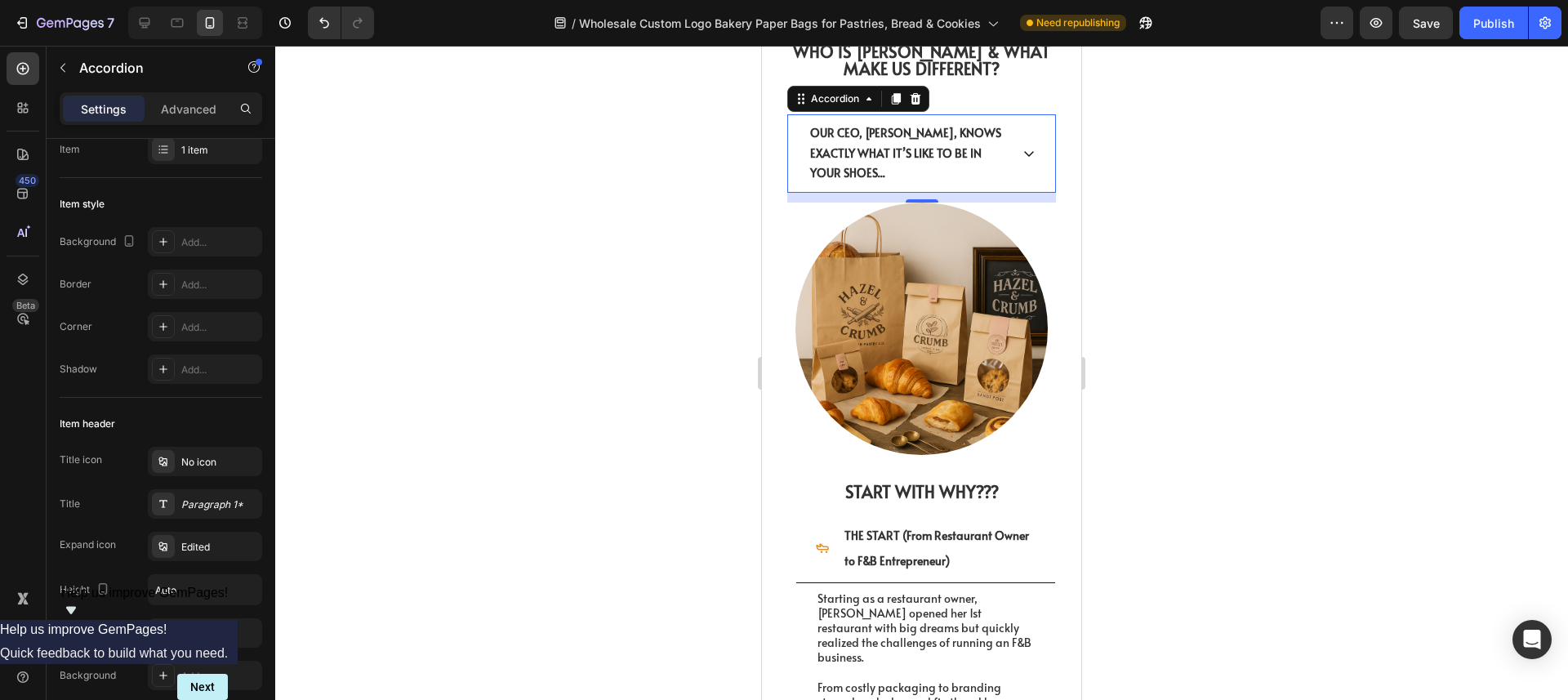
click at [1023, 155] on icon at bounding box center [1029, 153] width 13 height 13
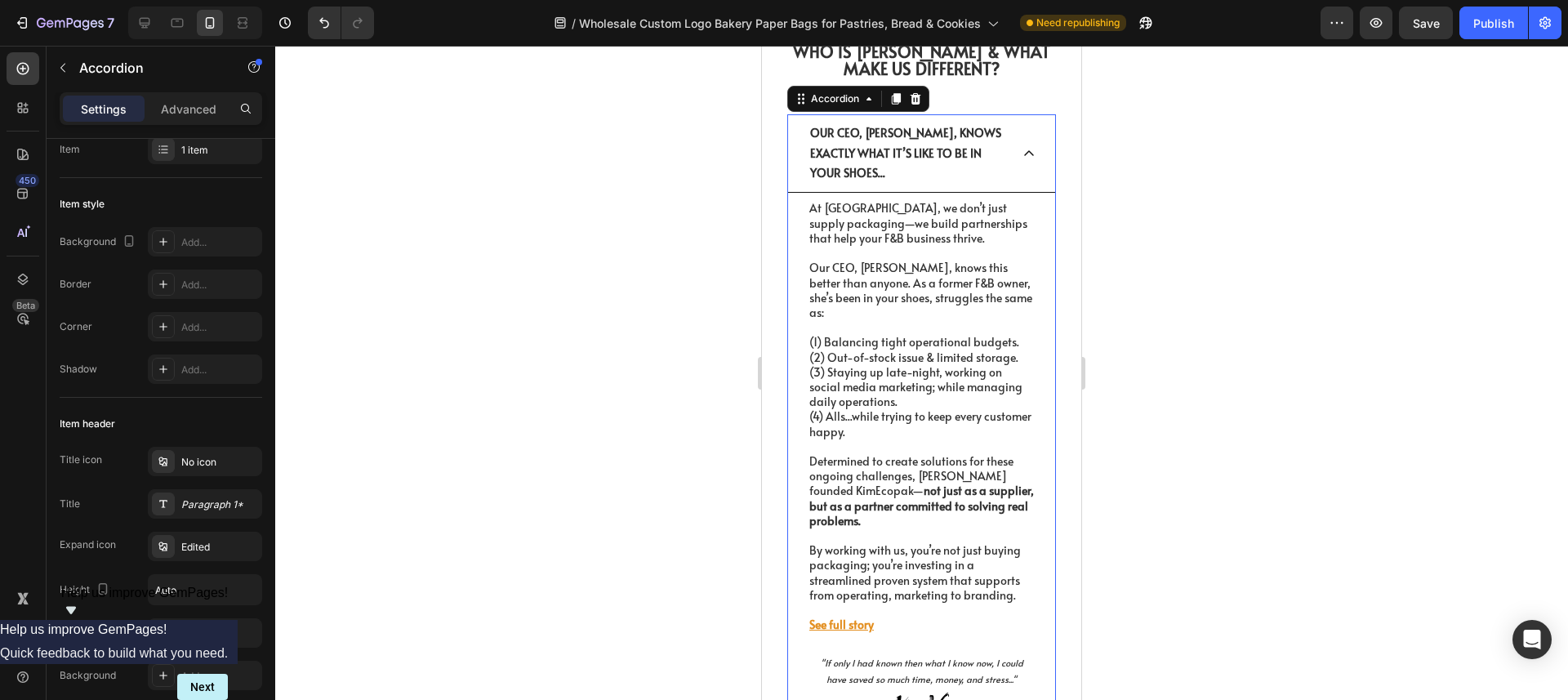
click at [1023, 155] on icon at bounding box center [1029, 153] width 13 height 13
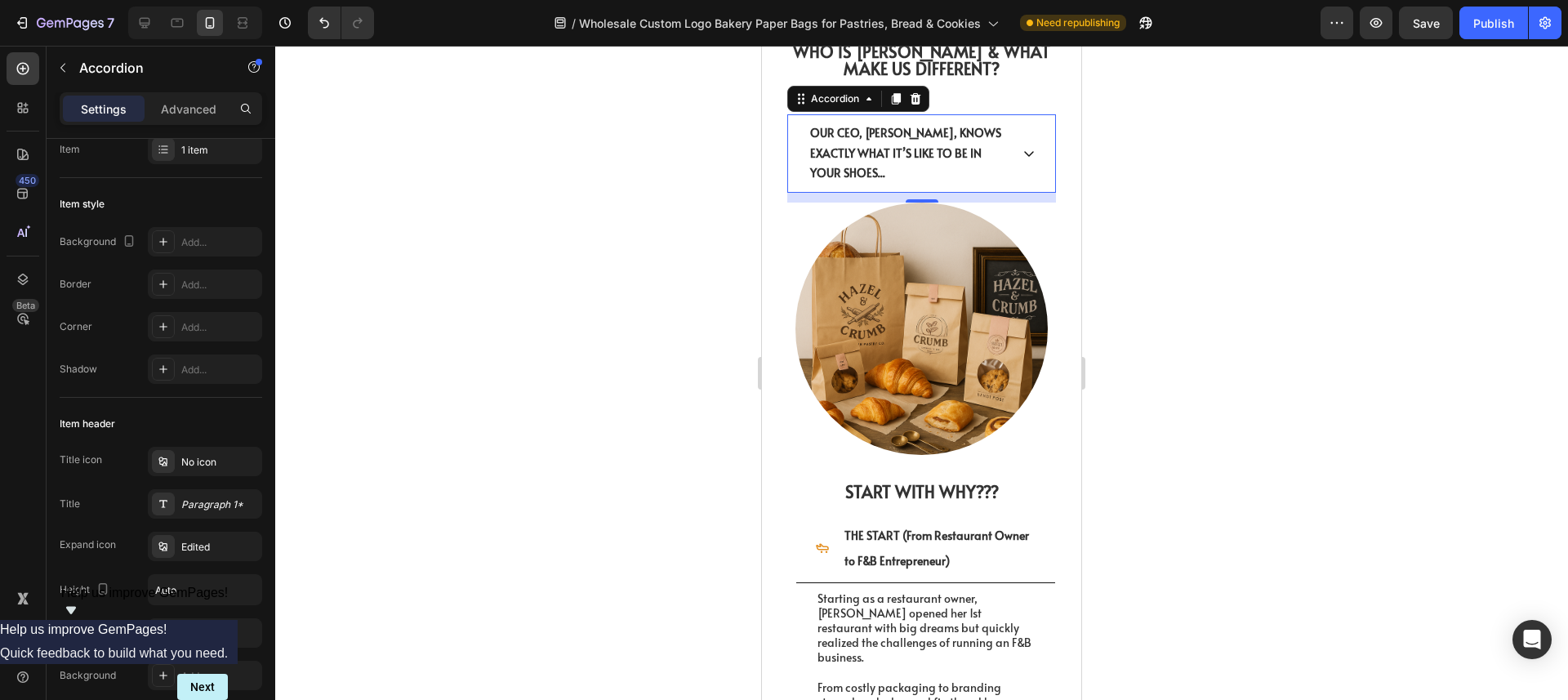
click at [1023, 155] on icon at bounding box center [1029, 153] width 13 height 13
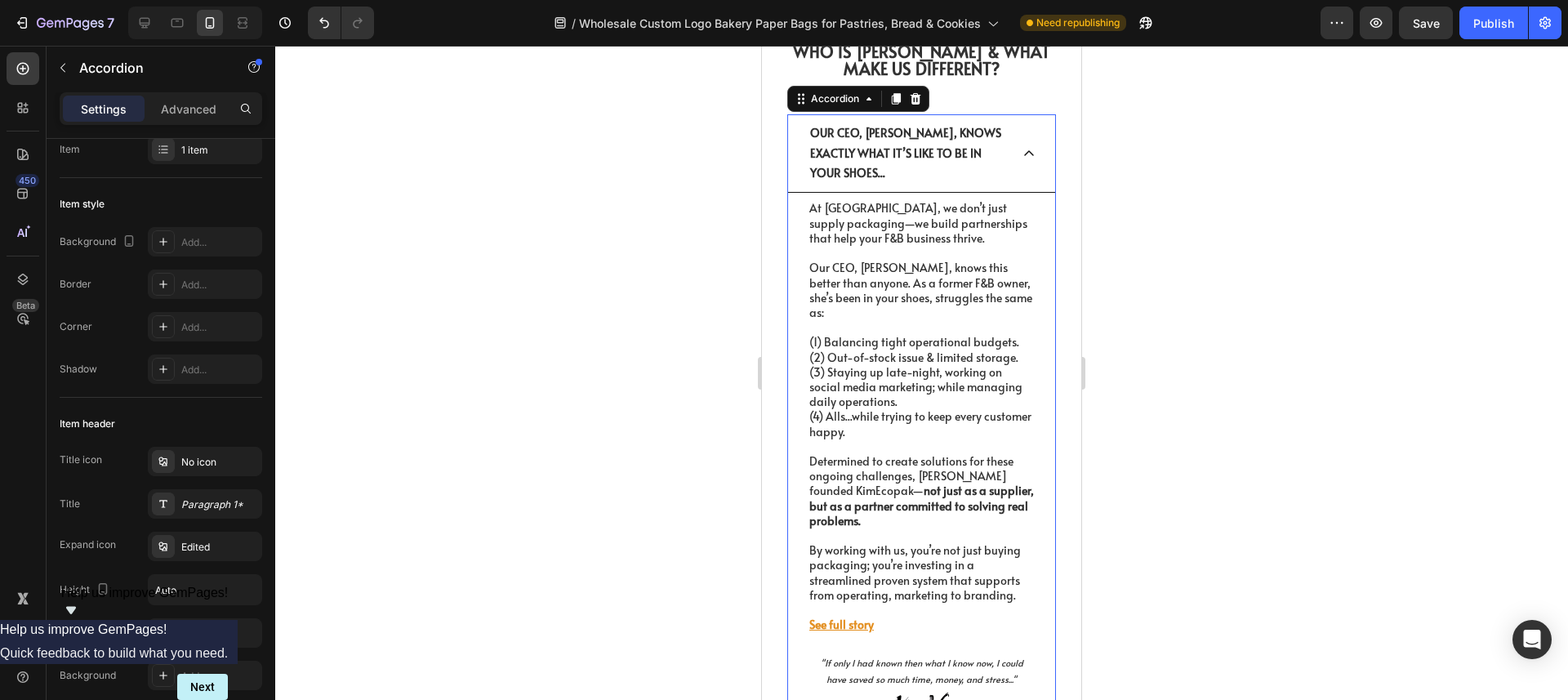
click at [1023, 155] on icon at bounding box center [1029, 153] width 13 height 13
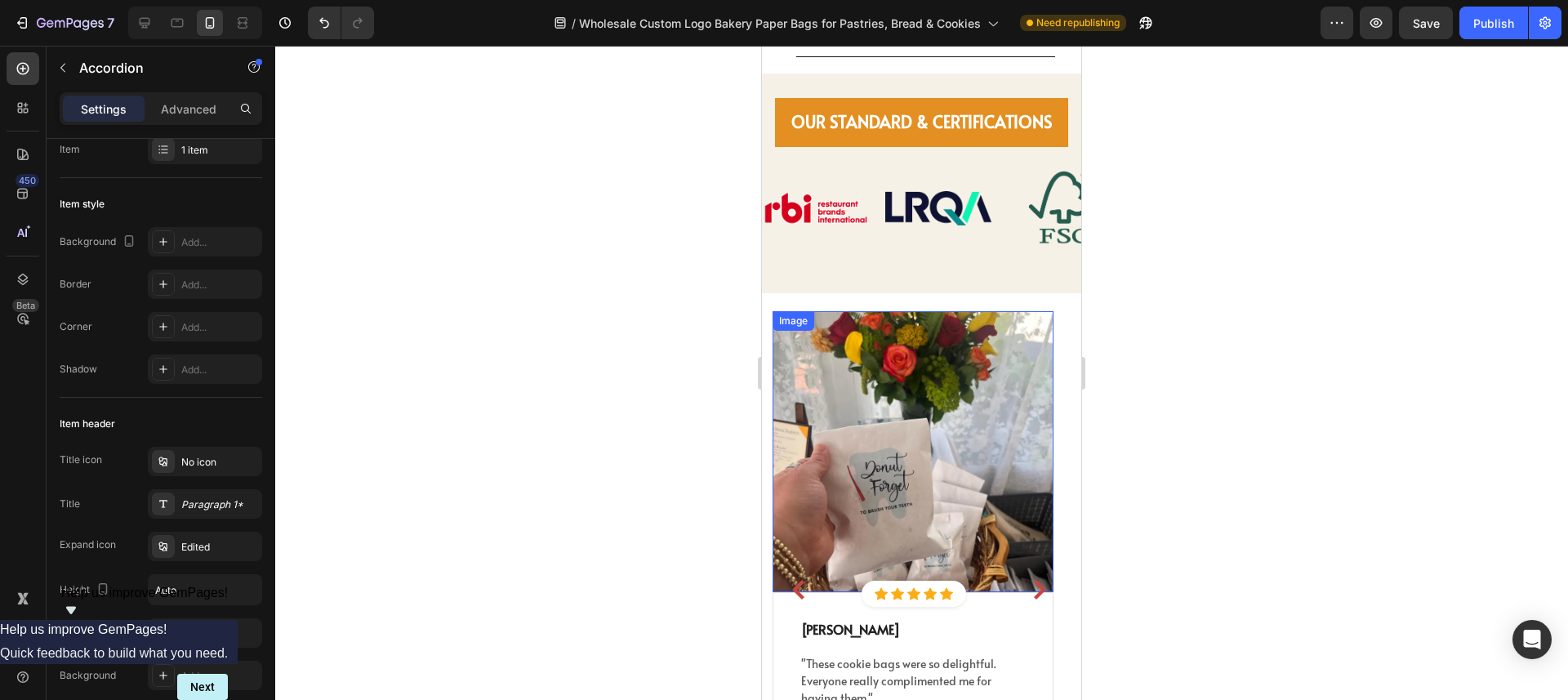
scroll to position [4122, 0]
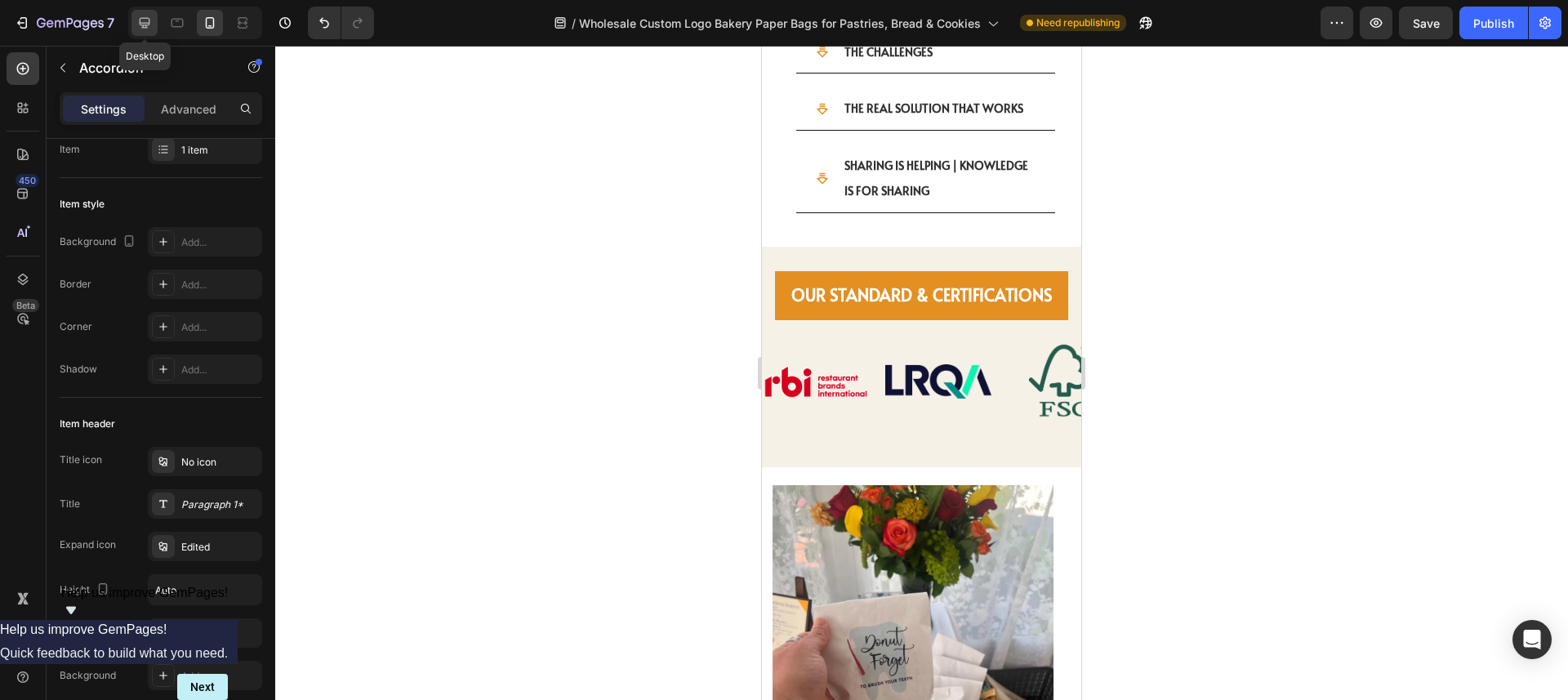
click at [150, 25] on icon at bounding box center [145, 23] width 16 height 16
type input "16"
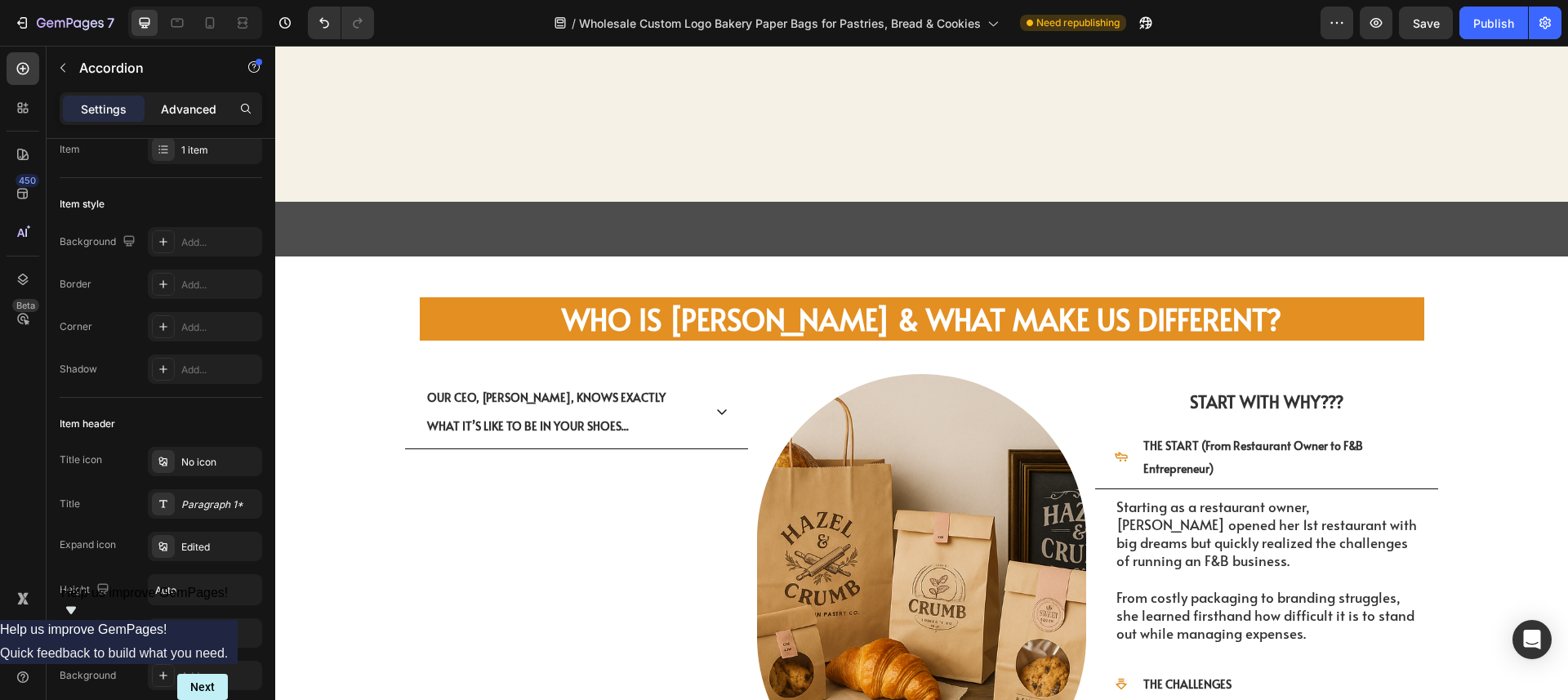
scroll to position [3637, 0]
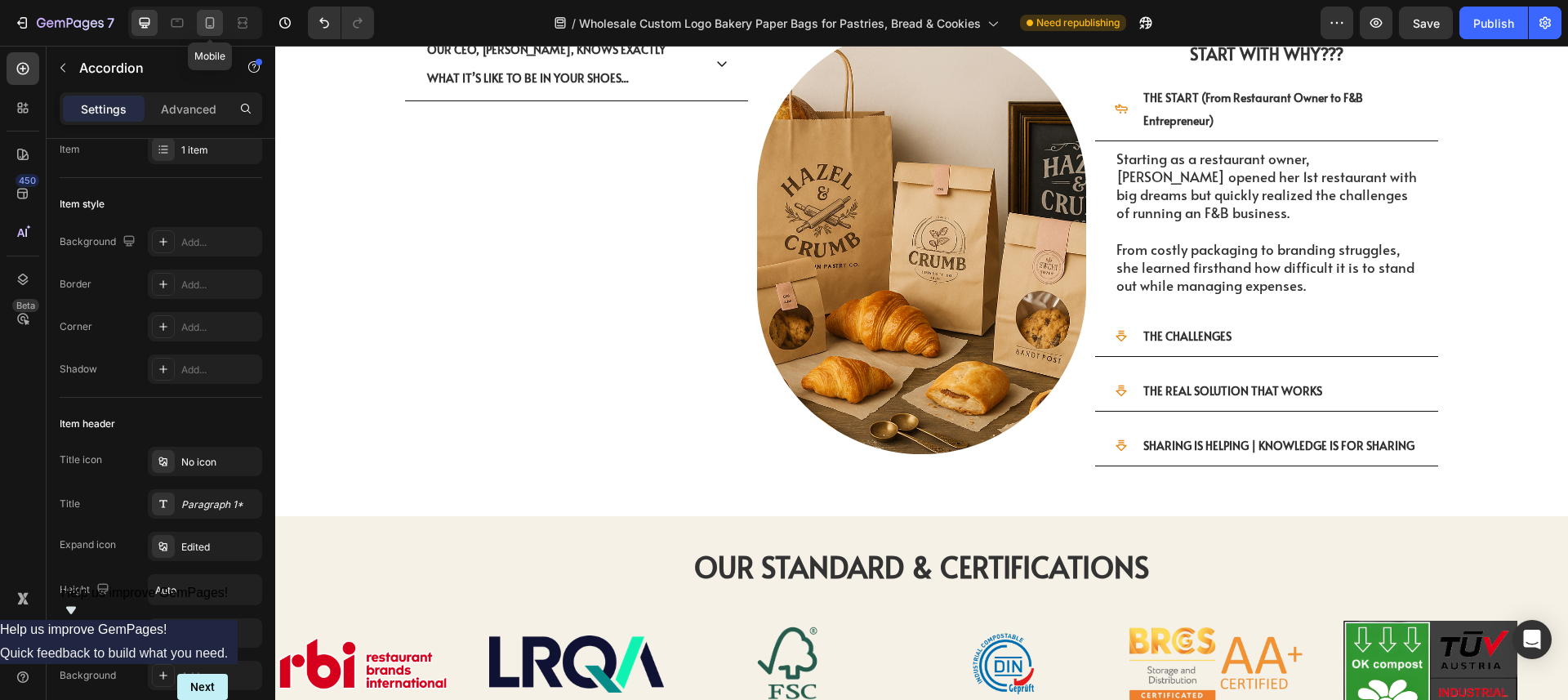
click at [202, 21] on icon at bounding box center [210, 23] width 16 height 16
type input "8"
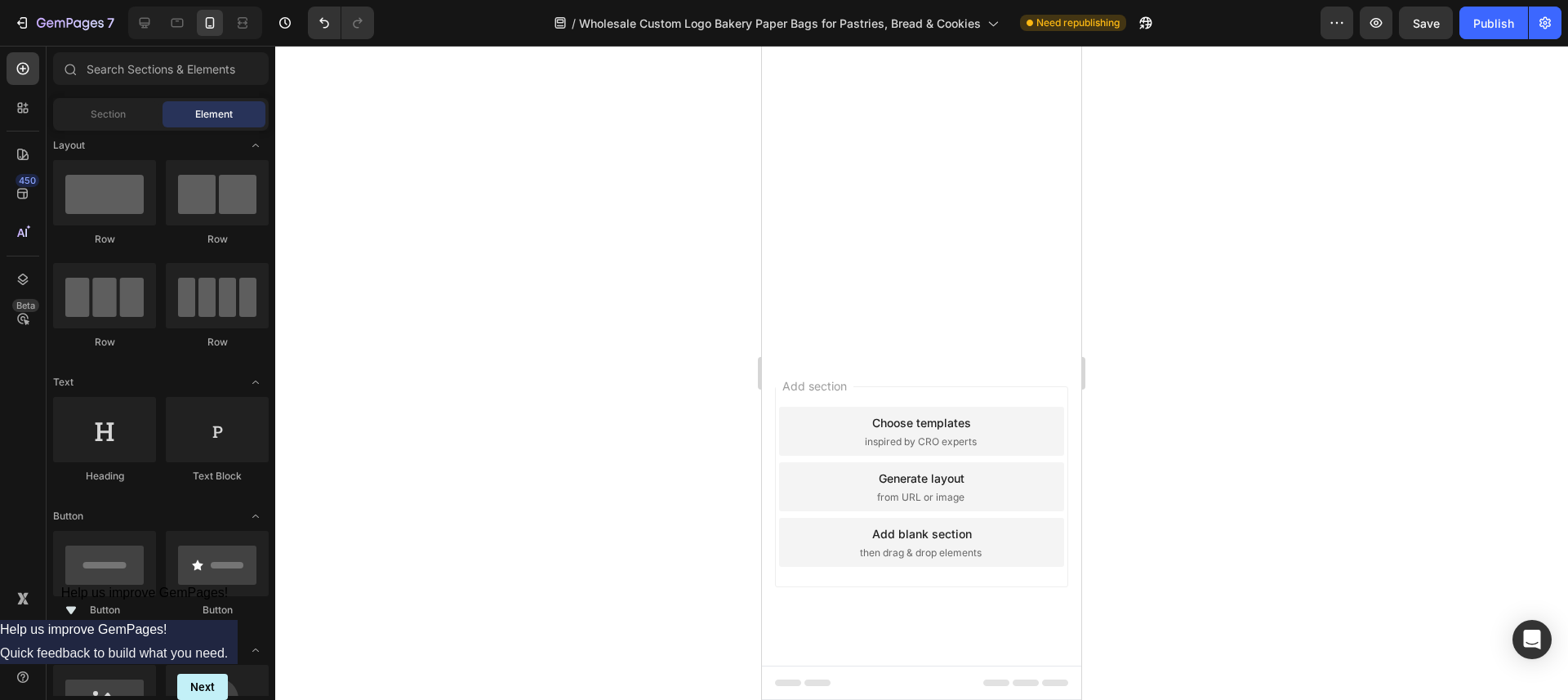
scroll to position [2070, 0]
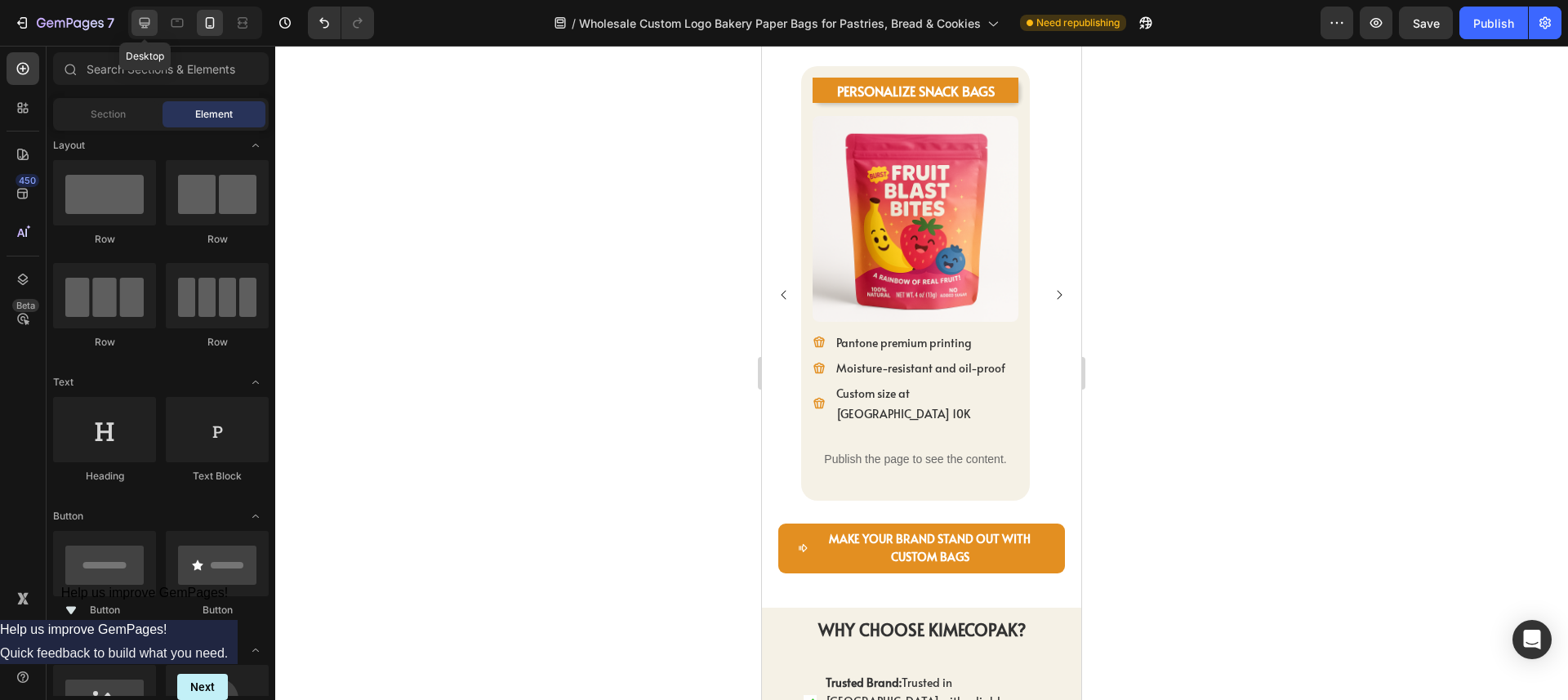
click at [141, 20] on icon at bounding box center [145, 23] width 16 height 16
